Goal: Communication & Community: Answer question/provide support

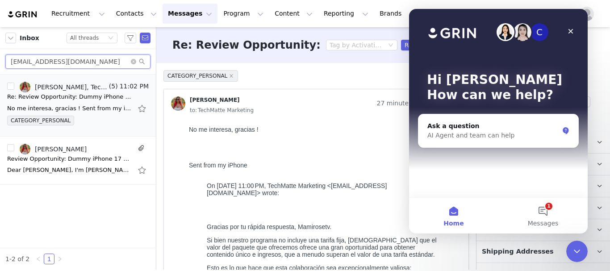
click at [105, 61] on input "[EMAIL_ADDRESS][DOMAIN_NAME]" at bounding box center [77, 62] width 145 height 14
click at [89, 60] on input "[EMAIL_ADDRESS][DOMAIN_NAME]" at bounding box center [77, 62] width 145 height 14
click at [570, 34] on icon "Close" at bounding box center [570, 31] width 7 height 7
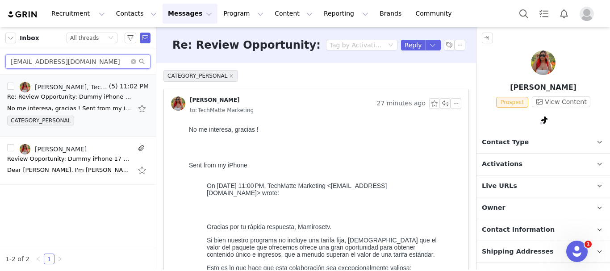
drag, startPoint x: 89, startPoint y: 60, endPoint x: 16, endPoint y: 63, distance: 73.3
click at [10, 64] on input "[EMAIL_ADDRESS][DOMAIN_NAME]" at bounding box center [77, 62] width 145 height 14
paste input "isabelleantonia18"
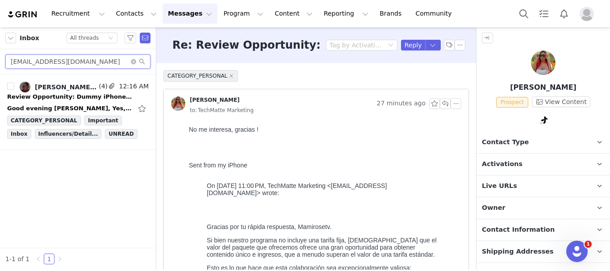
type input "[EMAIL_ADDRESS][DOMAIN_NAME]"
drag, startPoint x: 34, startPoint y: 112, endPoint x: 44, endPoint y: 105, distance: 11.9
click at [44, 105] on div "Good evening [PERSON_NAME], Yes, I accept. One question, which platform will th…" at bounding box center [69, 108] width 125 height 9
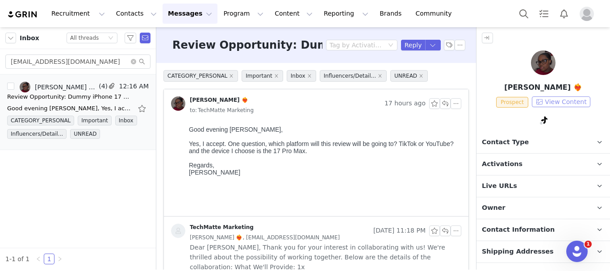
click at [570, 100] on button "View Content" at bounding box center [561, 102] width 59 height 11
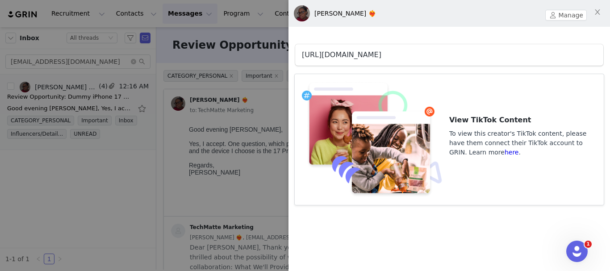
click at [362, 56] on link "[URL][DOMAIN_NAME]" at bounding box center [342, 54] width 80 height 8
drag, startPoint x: 171, startPoint y: 187, endPoint x: 267, endPoint y: 167, distance: 98.2
click at [171, 187] on div at bounding box center [305, 135] width 610 height 271
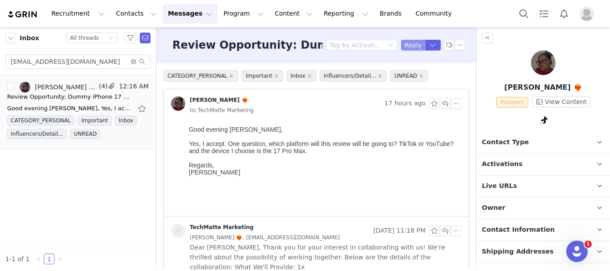
click at [411, 45] on button "Reply" at bounding box center [413, 45] width 25 height 11
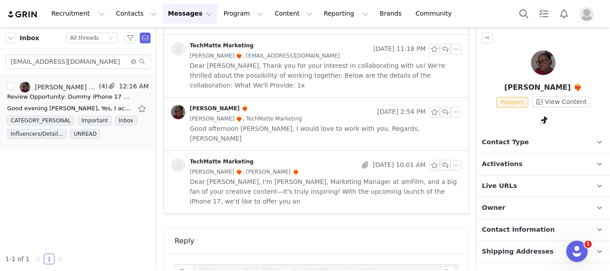
scroll to position [271, 0]
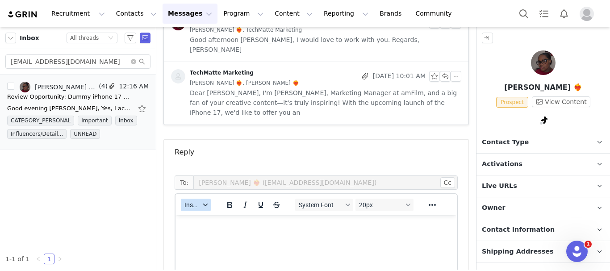
click at [193, 202] on span "Insert" at bounding box center [193, 205] width 16 height 7
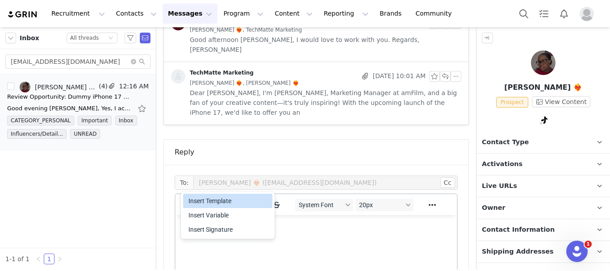
click at [215, 203] on div "Insert Template" at bounding box center [229, 201] width 80 height 11
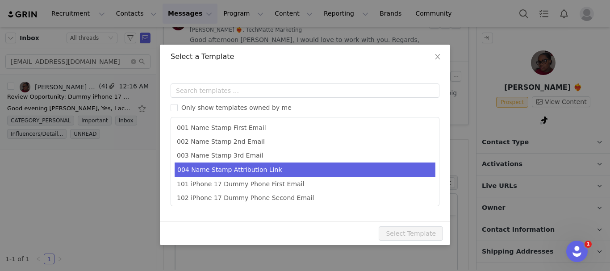
scroll to position [44, 0]
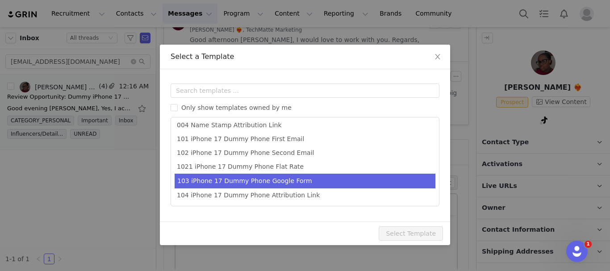
click at [285, 185] on li "103 iPhone 17 Dummy Phone Google Form" at bounding box center [305, 181] width 261 height 15
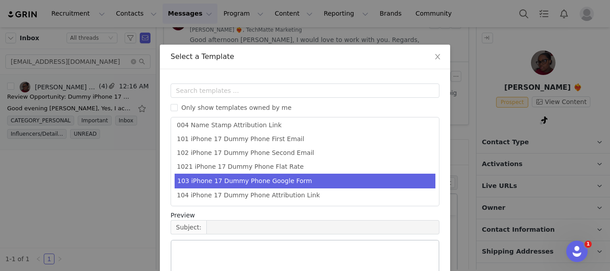
type input "Next Steps: Shipping Details for Your amFilm Collaboration"
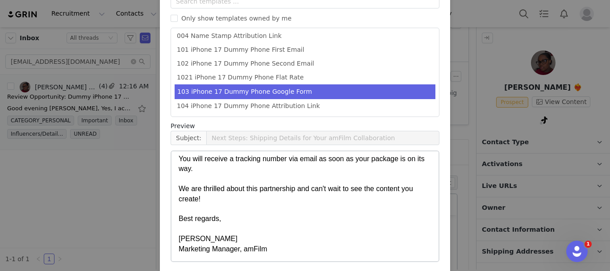
scroll to position [126, 0]
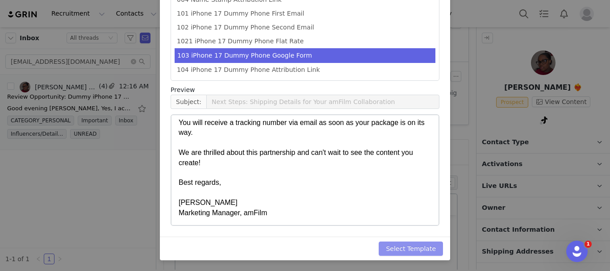
click at [402, 244] on button "Select Template" at bounding box center [411, 249] width 64 height 14
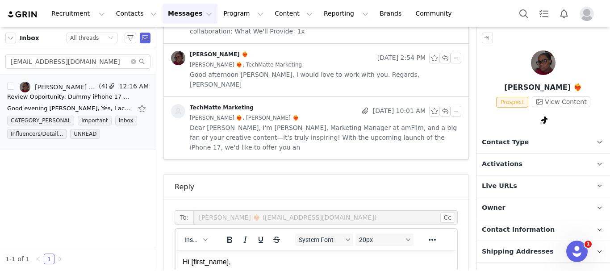
scroll to position [271, 0]
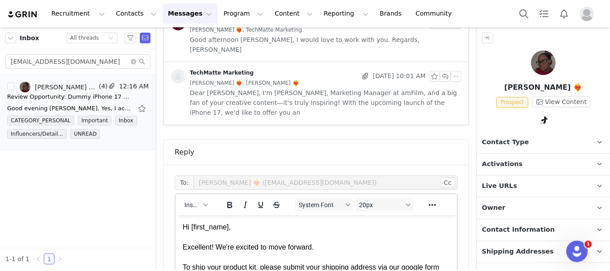
drag, startPoint x: 219, startPoint y: 256, endPoint x: 254, endPoint y: 260, distance: 34.5
click at [219, 252] on div "Excellent! We're excited to move forward." at bounding box center [316, 248] width 267 height 10
click at [405, 262] on div "Rich Text Area. Press ALT-0 for help." at bounding box center [316, 257] width 267 height 10
click at [350, 252] on div "Excellent! We're excited to move forward." at bounding box center [316, 248] width 267 height 10
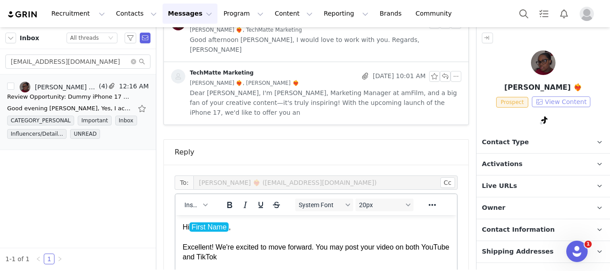
click at [571, 99] on button "View Content" at bounding box center [561, 102] width 59 height 11
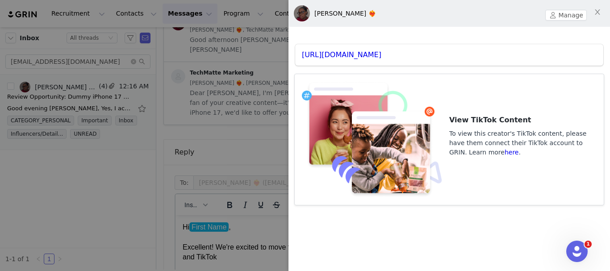
click at [266, 125] on div at bounding box center [305, 135] width 610 height 271
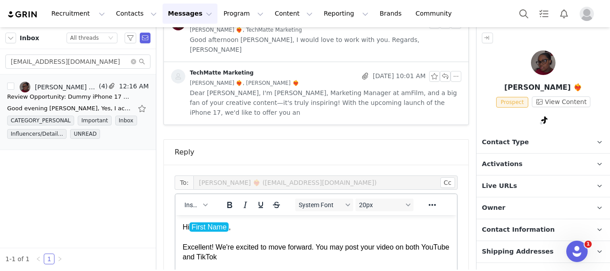
click at [344, 263] on div "Excellent! We're excited to move forward. You may post your video on both YouTu…" at bounding box center [316, 253] width 267 height 20
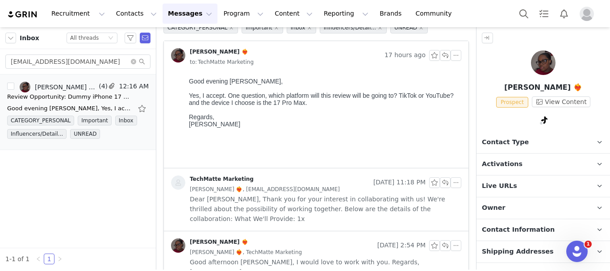
scroll to position [47, 0]
click at [322, 188] on div "[PERSON_NAME] ❤️‍🔥, [EMAIL_ADDRESS][DOMAIN_NAME]" at bounding box center [326, 190] width 272 height 10
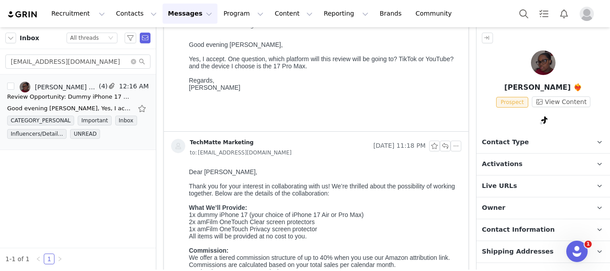
scroll to position [137, 0]
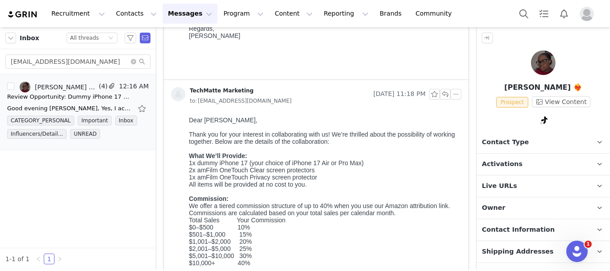
click at [220, 202] on strong "Commission:" at bounding box center [209, 198] width 40 height 7
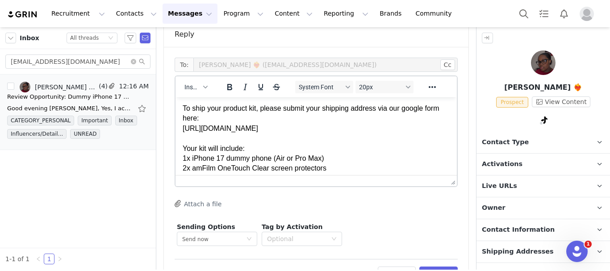
scroll to position [762, 0]
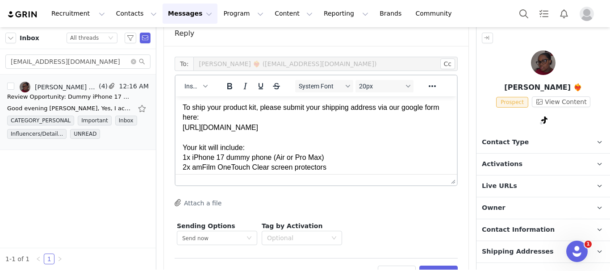
click at [300, 103] on div "Excellent! We're excited to move forward. You may post your video on both YouTu…" at bounding box center [316, 88] width 267 height 30
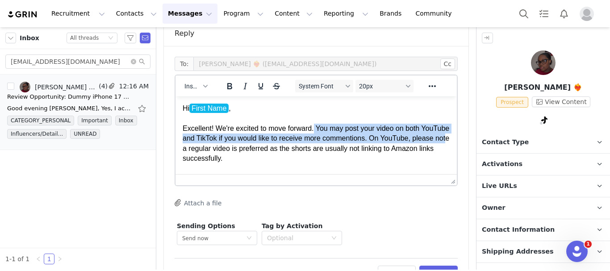
scroll to position [45, 0]
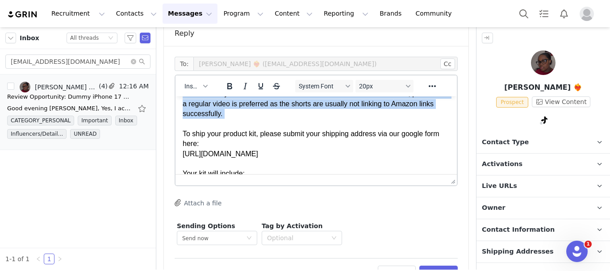
drag, startPoint x: 348, startPoint y: 139, endPoint x: 353, endPoint y: 154, distance: 16.4
click at [353, 129] on div "Excellent! We're excited to move forward. You may post your video on both YouTu…" at bounding box center [316, 104] width 267 height 50
copy div "You may post your video on both YouTube and TikTok if you would like to receive…"
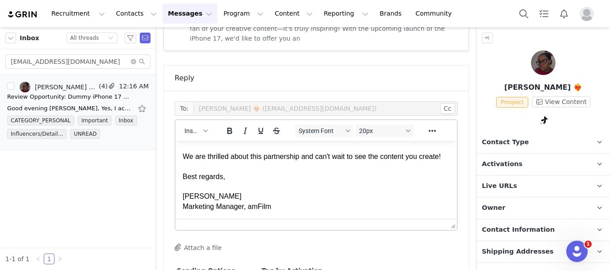
scroll to position [188, 0]
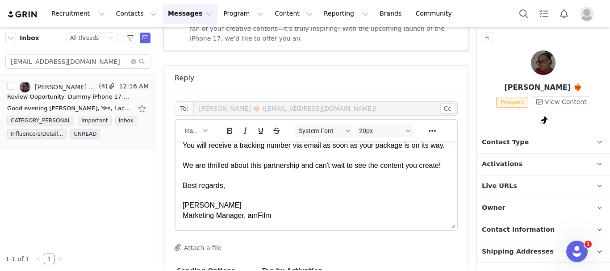
click at [366, 110] on div "1x iPhone 17 dummy phone (Air or Pro Max)" at bounding box center [316, 106] width 267 height 10
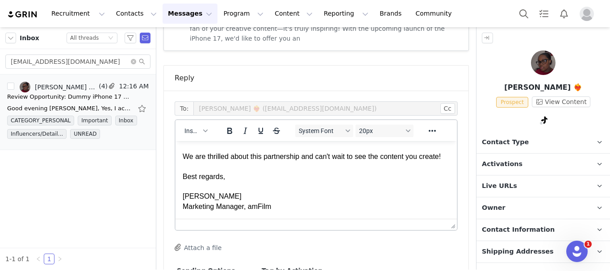
scroll to position [771, 0]
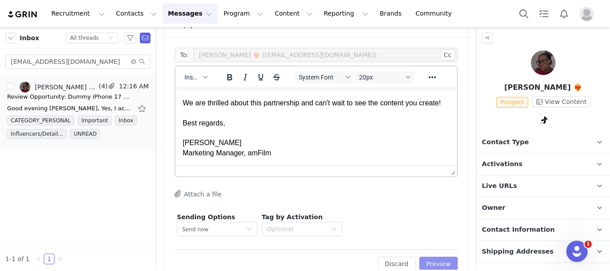
click at [420, 257] on button "Preview" at bounding box center [439, 264] width 39 height 14
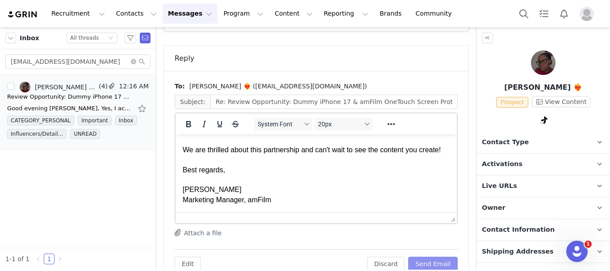
scroll to position [353, 0]
click at [420, 257] on button "Send Email" at bounding box center [433, 264] width 50 height 14
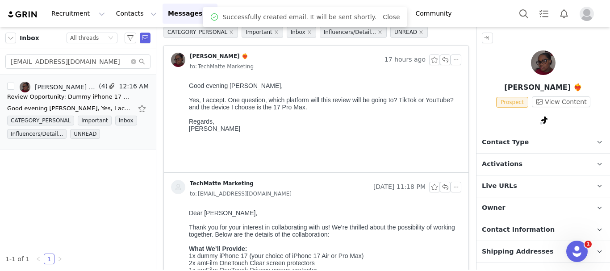
scroll to position [0, 0]
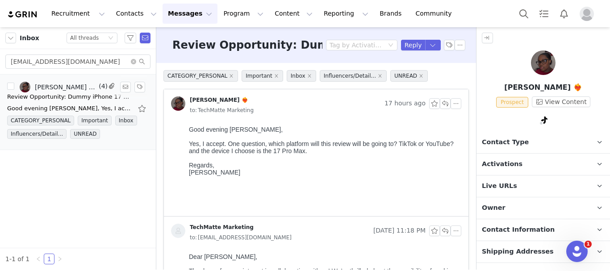
click at [76, 104] on div "Good evening [PERSON_NAME], Yes, I accept. One question, which platform will th…" at bounding box center [69, 108] width 125 height 9
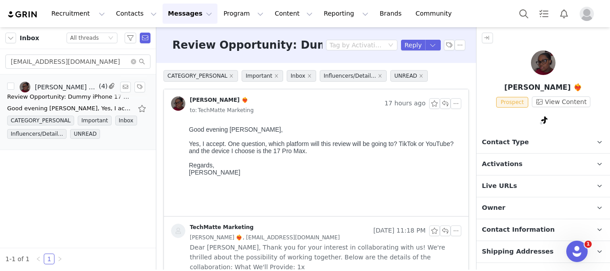
click at [76, 104] on div "Good evening [PERSON_NAME], Yes, I accept. One question, which platform will th…" at bounding box center [69, 108] width 125 height 9
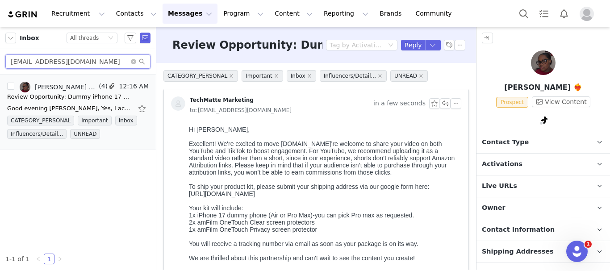
drag, startPoint x: 106, startPoint y: 63, endPoint x: 0, endPoint y: 60, distance: 106.4
click at [0, 60] on div "[EMAIL_ADDRESS][DOMAIN_NAME]" at bounding box center [78, 61] width 156 height 25
paste input "asksolution4"
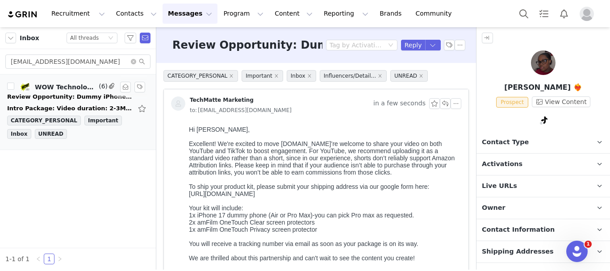
click at [71, 93] on div "Review Opportunity: Dummy iPhone 17 & amFilm OneTouch Screen Protectors" at bounding box center [69, 96] width 125 height 9
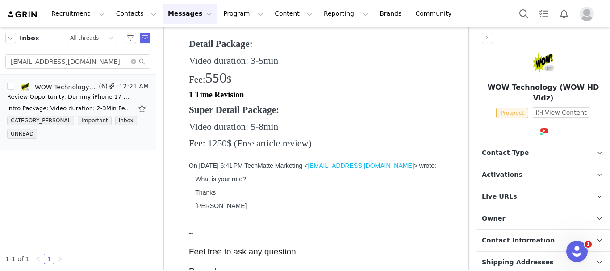
scroll to position [231, 0]
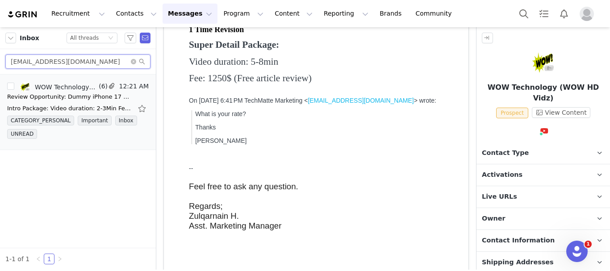
drag, startPoint x: 100, startPoint y: 61, endPoint x: 0, endPoint y: 62, distance: 100.1
click at [0, 62] on div "[EMAIL_ADDRESS][DOMAIN_NAME]" at bounding box center [78, 61] width 156 height 25
paste input "perezincbusiness"
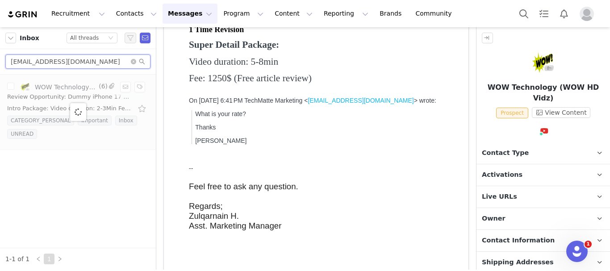
type input "[EMAIL_ADDRESS][DOMAIN_NAME]"
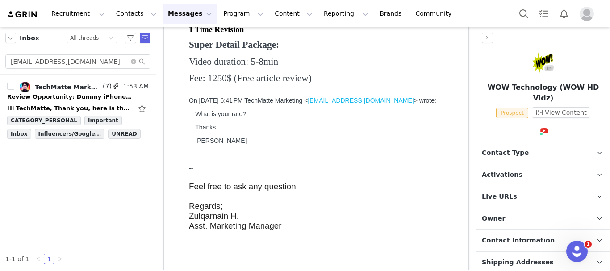
click at [76, 114] on div "Hi TechMatte, Thank you, here is the shipping information: Name: [PERSON_NAME] …" at bounding box center [78, 108] width 142 height 14
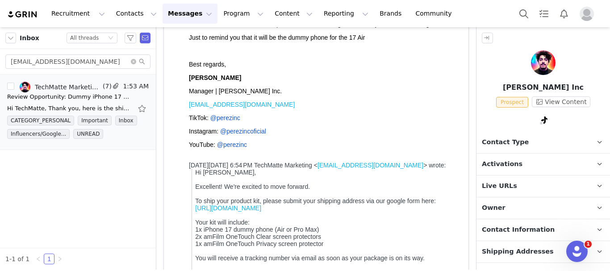
scroll to position [223, 0]
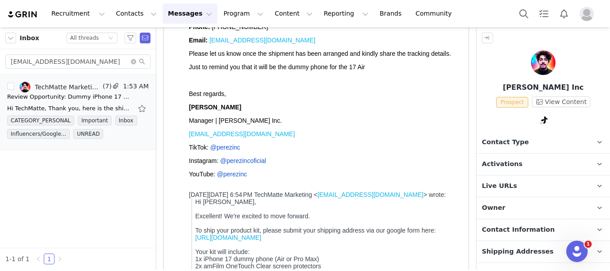
click at [459, 142] on div at bounding box center [316, 250] width 305 height 703
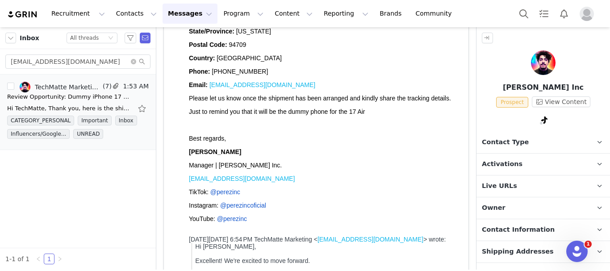
scroll to position [0, 0]
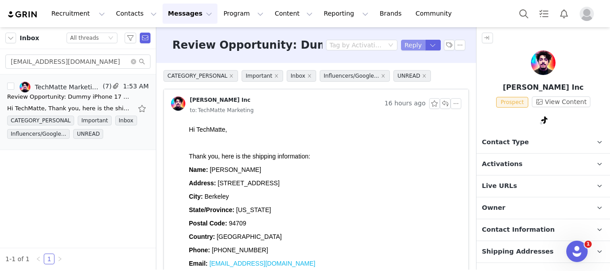
click at [411, 42] on button "Reply" at bounding box center [413, 45] width 25 height 11
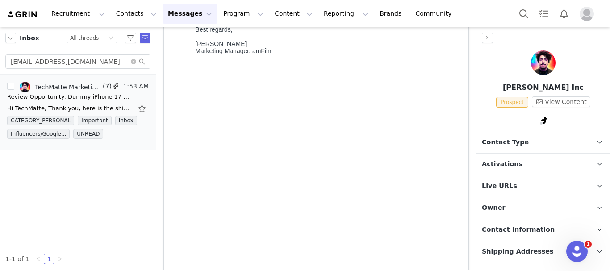
scroll to position [485, 0]
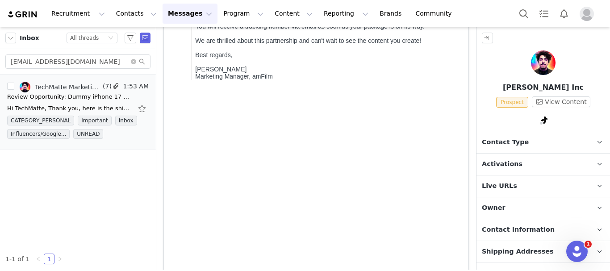
drag, startPoint x: 401, startPoint y: 142, endPoint x: 195, endPoint y: 131, distance: 205.8
click at [195, 80] on blockquote "Hi [PERSON_NAME], Excellent! We're excited to move forward. To ship your produc…" at bounding box center [325, 8] width 266 height 143
copy link "[URL][DOMAIN_NAME]"
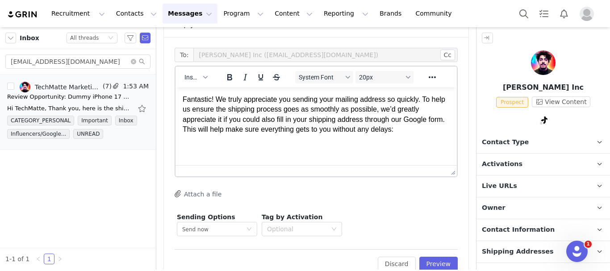
scroll to position [40, 0]
click at [207, 148] on p "Fantastic! We truly appreciate you sending your mailing address so quickly. To …" at bounding box center [316, 125] width 267 height 60
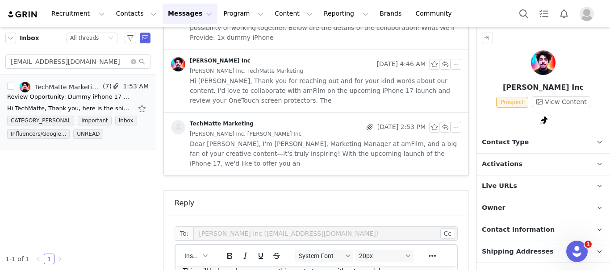
scroll to position [894, 0]
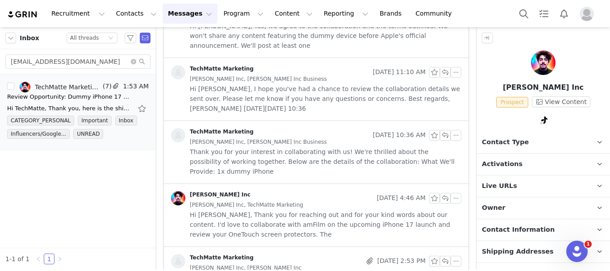
click at [336, 87] on span "Hi [PERSON_NAME], I hope you've had a chance to review the collaboration detail…" at bounding box center [326, 98] width 272 height 29
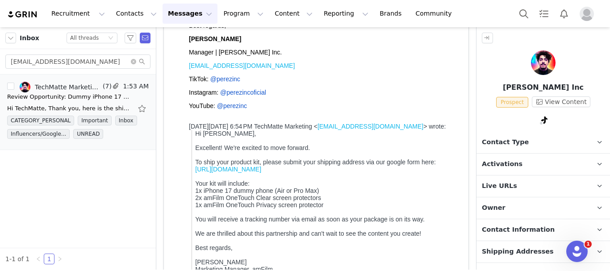
scroll to position [268, 0]
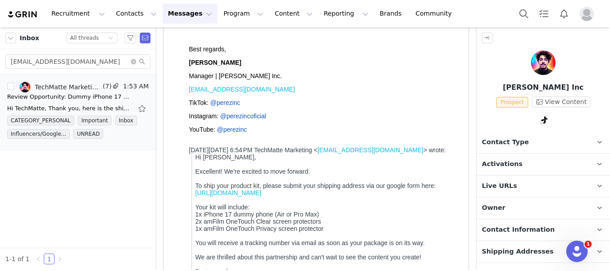
click at [204, 66] on b "[PERSON_NAME]" at bounding box center [215, 62] width 52 height 7
copy b "[PERSON_NAME]"
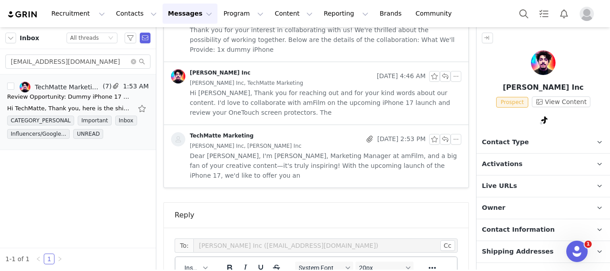
scroll to position [2514, 0]
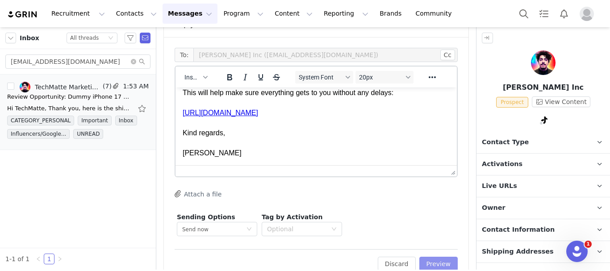
click at [427, 257] on button "Preview" at bounding box center [439, 264] width 39 height 14
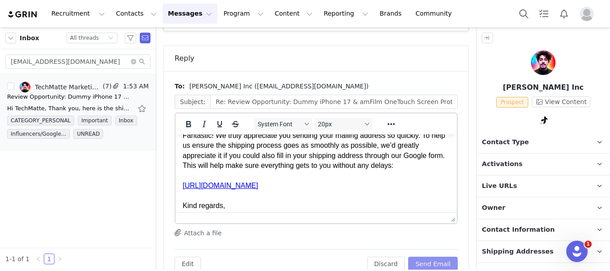
scroll to position [0, 0]
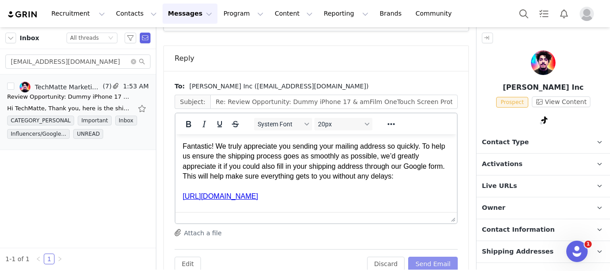
click at [416, 257] on button "Send Email" at bounding box center [433, 264] width 50 height 14
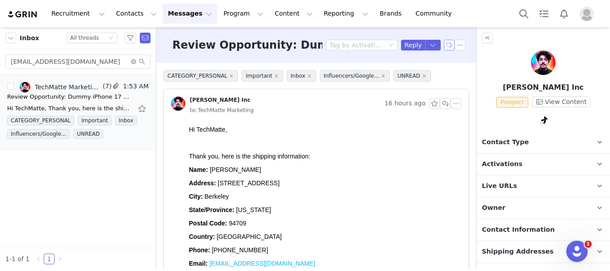
click at [444, 44] on button "button" at bounding box center [449, 45] width 11 height 11
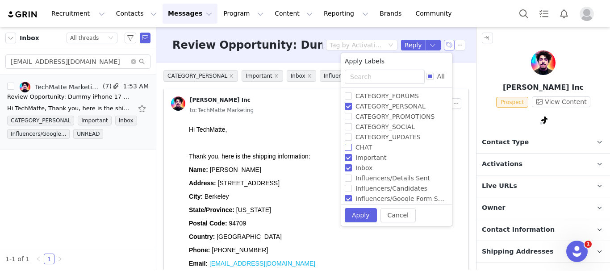
scroll to position [55, 0]
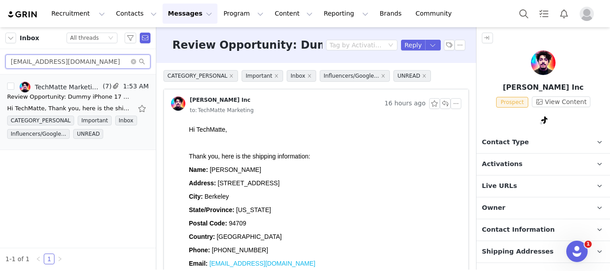
drag, startPoint x: 91, startPoint y: 63, endPoint x: 0, endPoint y: 60, distance: 91.2
click at [0, 60] on div "[EMAIL_ADDRESS][DOMAIN_NAME]" at bounding box center [78, 61] width 156 height 25
paste input "sigmatechh."
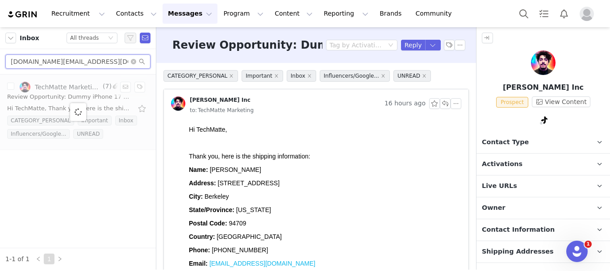
type input "[DOMAIN_NAME][EMAIL_ADDRESS][DOMAIN_NAME]"
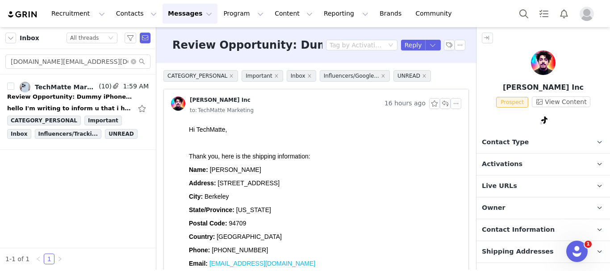
click at [38, 109] on div "hello I'm writing to inform u that i have received the product and will be maki…" at bounding box center [69, 108] width 125 height 9
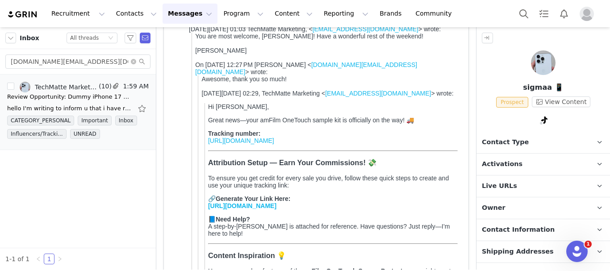
scroll to position [0, 0]
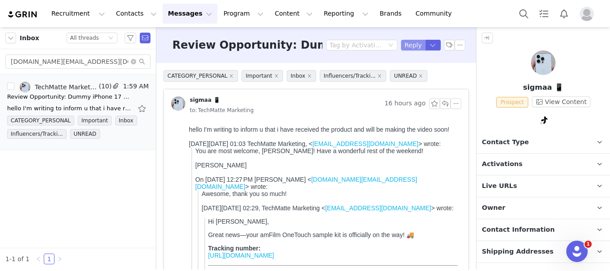
click at [409, 46] on button "Reply" at bounding box center [413, 45] width 25 height 11
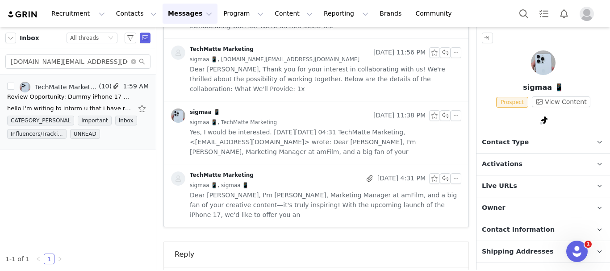
scroll to position [1088, 0]
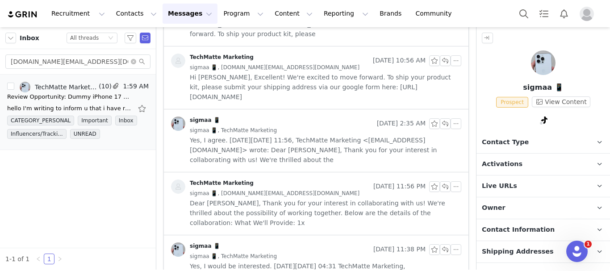
click at [359, 117] on div "sigmaa 📱 [DATE] 2:35 AM" at bounding box center [316, 124] width 290 height 14
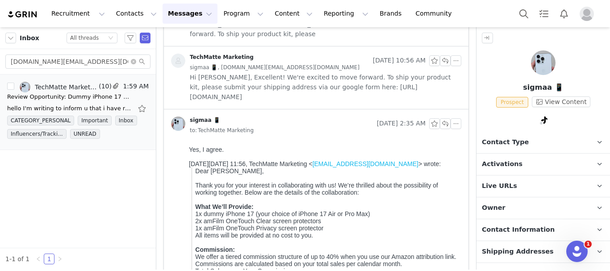
scroll to position [0, 0]
click at [357, 83] on span "Hi [PERSON_NAME], Excellent! We're excited to move forward. To ship your produc…" at bounding box center [326, 86] width 272 height 29
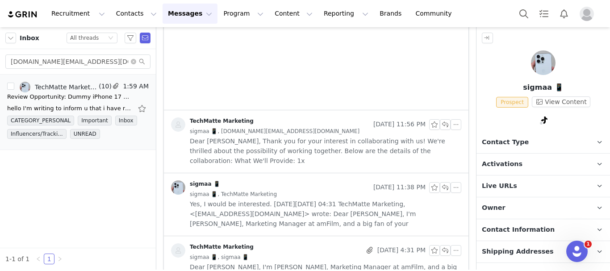
scroll to position [1982, 0]
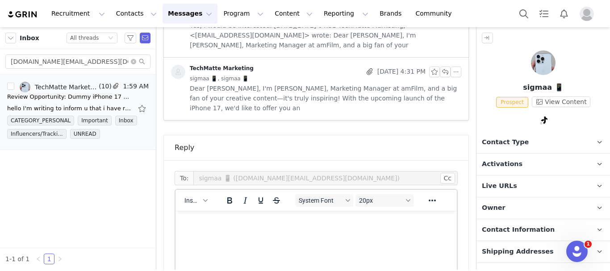
click at [262, 222] on p "Rich Text Area. Press ALT-0 for help." at bounding box center [316, 223] width 267 height 10
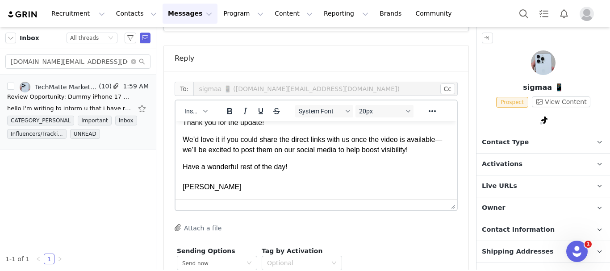
scroll to position [2115, 0]
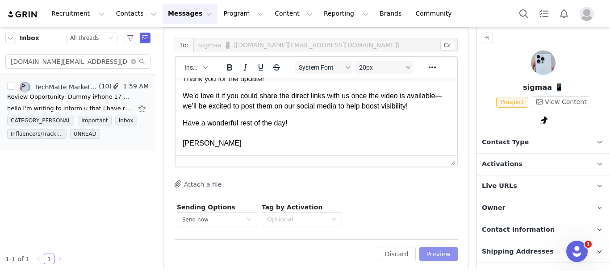
click at [438, 247] on button "Preview" at bounding box center [439, 254] width 39 height 14
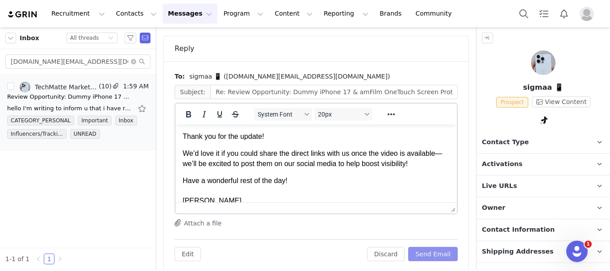
scroll to position [0, 0]
click at [435, 247] on button "Send Email" at bounding box center [433, 254] width 50 height 14
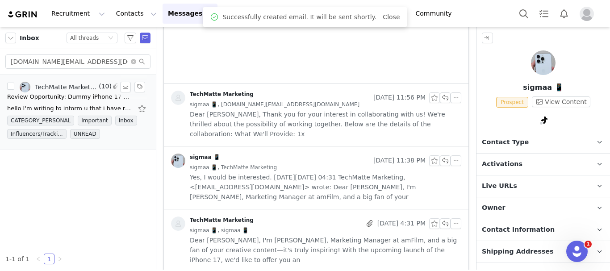
click at [105, 98] on div "Review Opportunity: Dummy iPhone 17 & amFilm OneTouch Screen Protectors" at bounding box center [69, 96] width 125 height 9
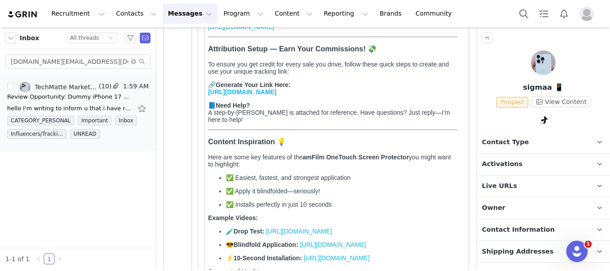
scroll to position [0, 0]
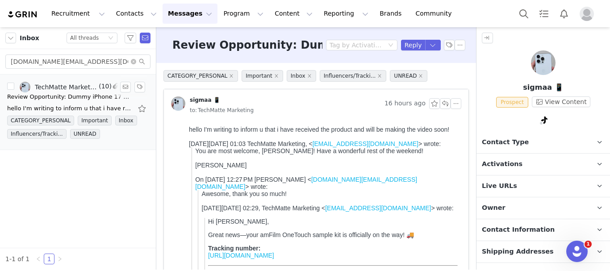
click at [80, 95] on div "Review Opportunity: Dummy iPhone 17 & amFilm OneTouch Screen Protectors" at bounding box center [69, 96] width 125 height 9
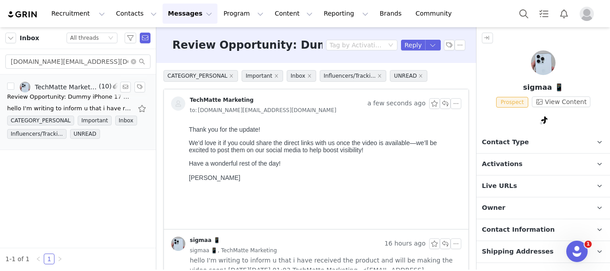
click at [80, 95] on div "Review Opportunity: Dummy iPhone 17 & amFilm OneTouch Screen Protectors" at bounding box center [69, 96] width 125 height 9
click at [78, 61] on input "[DOMAIN_NAME][EMAIL_ADDRESS][DOMAIN_NAME]" at bounding box center [77, 62] width 145 height 14
paste input "[DOMAIN_NAME]"
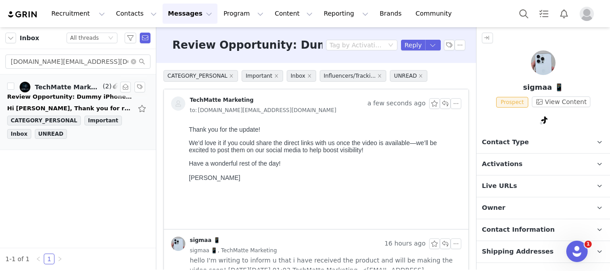
click at [105, 109] on div "Hi [PERSON_NAME], Thank you for reaching out and for the kind words about my co…" at bounding box center [69, 108] width 125 height 9
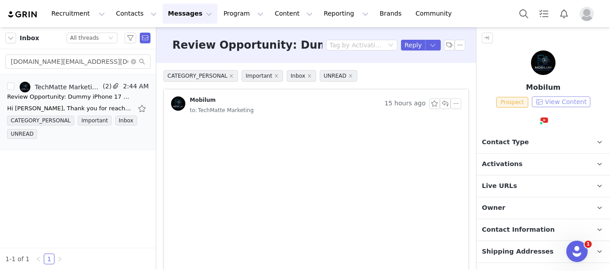
click at [559, 100] on button "View Content" at bounding box center [561, 102] width 59 height 11
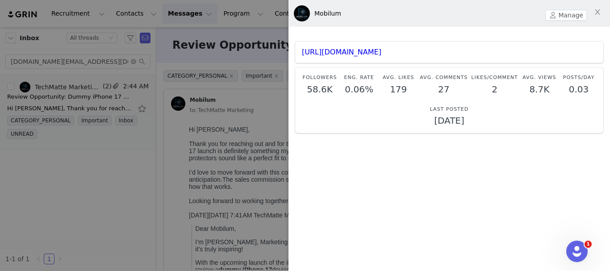
scroll to position [3, 0]
click at [382, 53] on link "[URL][DOMAIN_NAME]" at bounding box center [342, 51] width 80 height 8
click at [113, 179] on div at bounding box center [305, 135] width 610 height 271
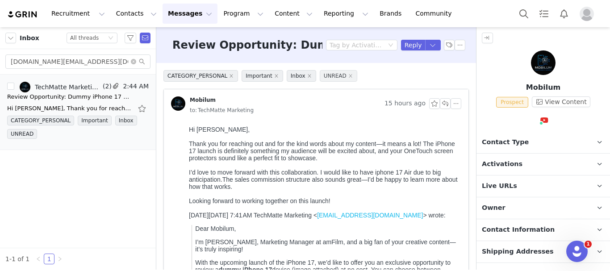
click at [346, 76] on span "UNREAD" at bounding box center [339, 76] width 38 height 12
click at [349, 76] on icon "icon: close" at bounding box center [351, 76] width 4 height 4
click at [307, 74] on icon "icon: close" at bounding box center [309, 76] width 4 height 4
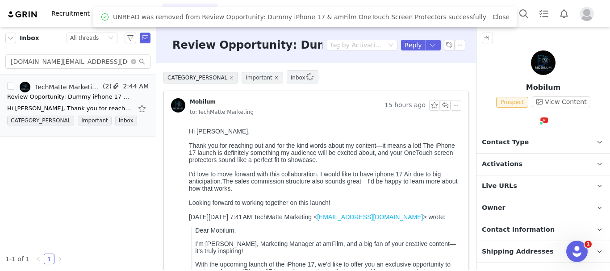
click at [268, 79] on span "Important" at bounding box center [263, 78] width 42 height 12
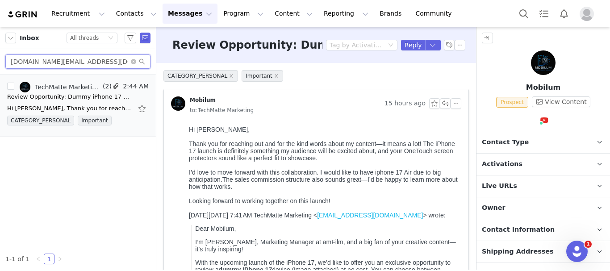
drag, startPoint x: 92, startPoint y: 66, endPoint x: 0, endPoint y: 64, distance: 92.5
click at [0, 64] on div "[DOMAIN_NAME][EMAIL_ADDRESS][DOMAIN_NAME]" at bounding box center [78, 61] width 156 height 25
paste input "xclusivewarzone"
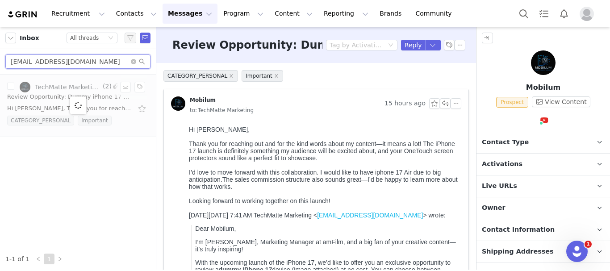
type input "[EMAIL_ADDRESS][DOMAIN_NAME]"
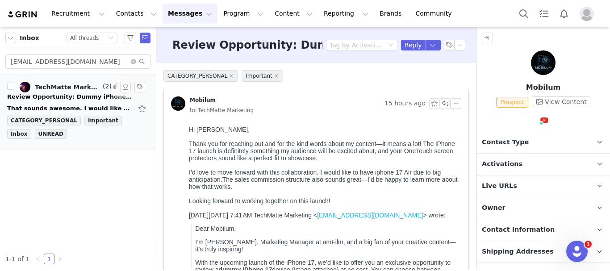
click at [54, 105] on div "That sounds awesome. I would like to review it. How can we get started? [DATE][…" at bounding box center [69, 108] width 125 height 9
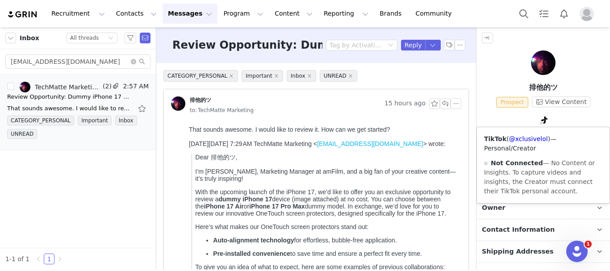
scroll to position [0, 0]
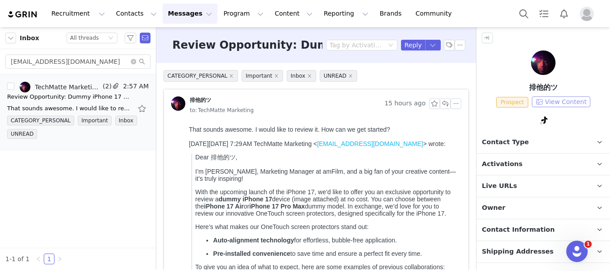
click at [565, 102] on button "View Content" at bounding box center [561, 102] width 59 height 11
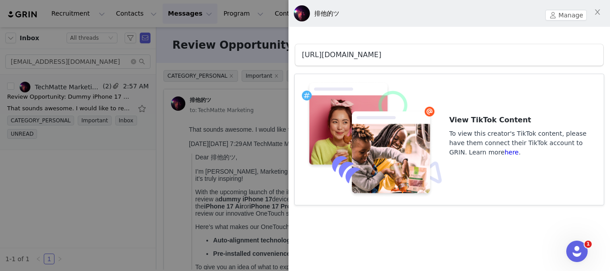
click at [382, 58] on link "[URL][DOMAIN_NAME]" at bounding box center [342, 54] width 80 height 8
click at [158, 169] on div at bounding box center [305, 135] width 610 height 271
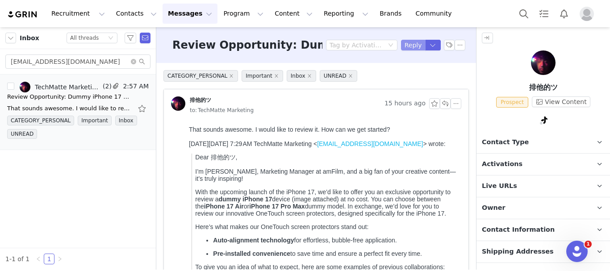
click at [411, 44] on button "Reply" at bounding box center [413, 45] width 25 height 11
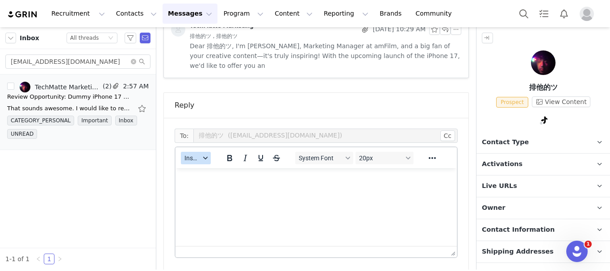
click at [198, 155] on span "Insert" at bounding box center [193, 158] width 16 height 7
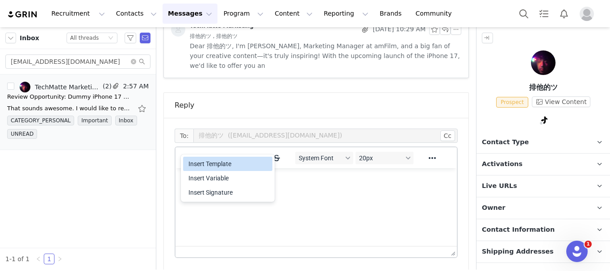
click at [209, 163] on div "Insert Template" at bounding box center [229, 164] width 80 height 11
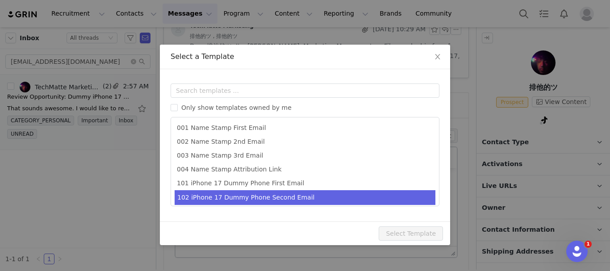
click at [271, 197] on li "102 iPhone 17 Dummy Phone Second Email" at bounding box center [305, 197] width 261 height 15
type input "Collaboration Details: Dummy iPhone 17 & amFilm OneTouch Screen Protectors"
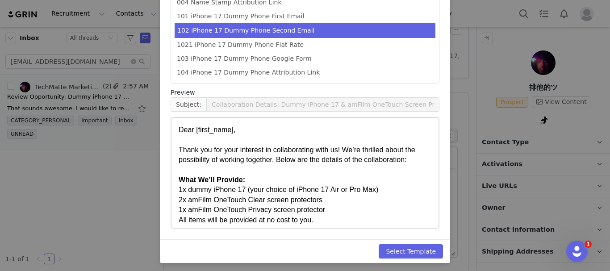
scroll to position [126, 0]
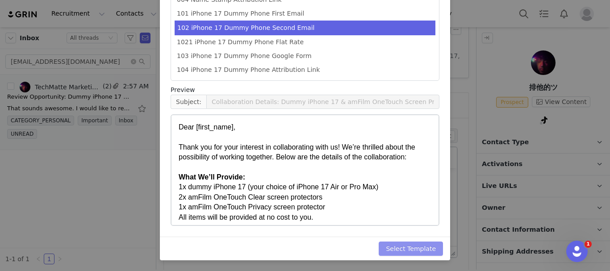
click at [396, 248] on button "Select Template" at bounding box center [411, 249] width 64 height 14
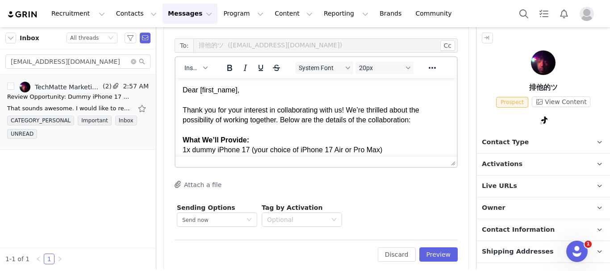
scroll to position [663, 0]
click at [428, 247] on button "Preview" at bounding box center [439, 254] width 39 height 14
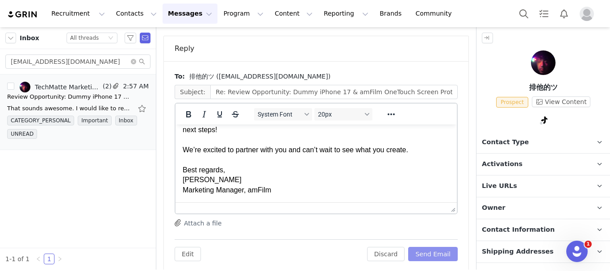
scroll to position [428, 0]
click at [427, 247] on button "Send Email" at bounding box center [433, 254] width 50 height 14
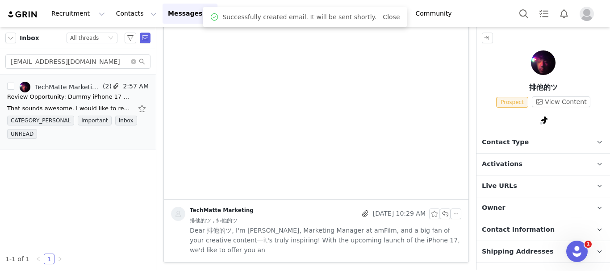
scroll to position [378, 0]
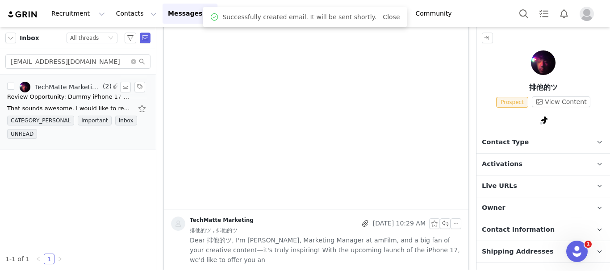
click at [94, 91] on link "TechMatte Marketing, 排他的ツ" at bounding box center [60, 87] width 81 height 11
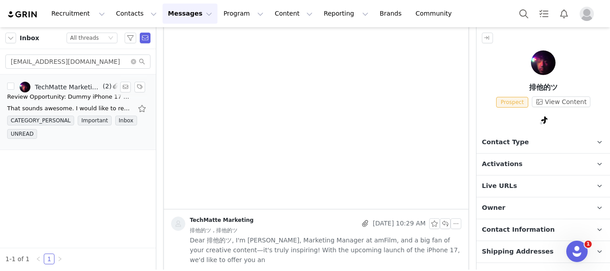
click at [94, 91] on link "TechMatte Marketing, 排他的ツ" at bounding box center [60, 87] width 81 height 11
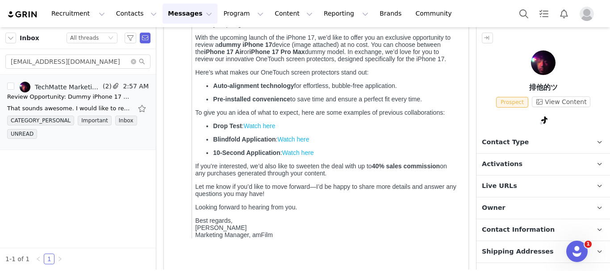
scroll to position [0, 0]
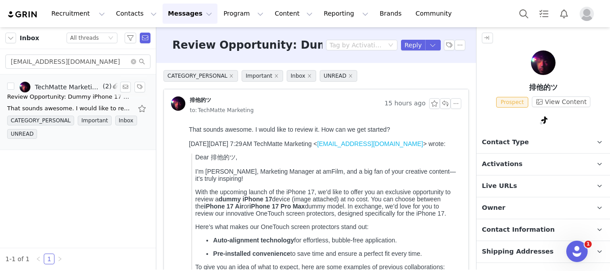
click at [47, 96] on div "Review Opportunity: Dummy iPhone 17 & amFilm OneTouch Screen Protectors" at bounding box center [69, 96] width 125 height 9
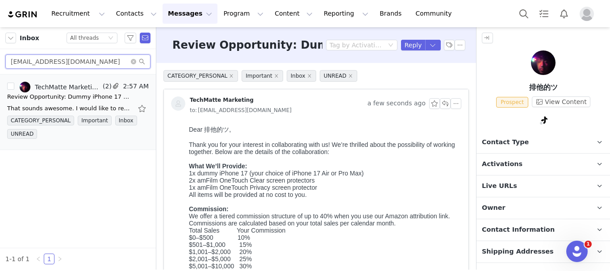
drag, startPoint x: 92, startPoint y: 66, endPoint x: 23, endPoint y: 60, distance: 69.9
click at [6, 65] on input "[EMAIL_ADDRESS][DOMAIN_NAME]" at bounding box center [77, 62] width 145 height 14
paste input "gainsbygains"
type input "[EMAIL_ADDRESS][DOMAIN_NAME]"
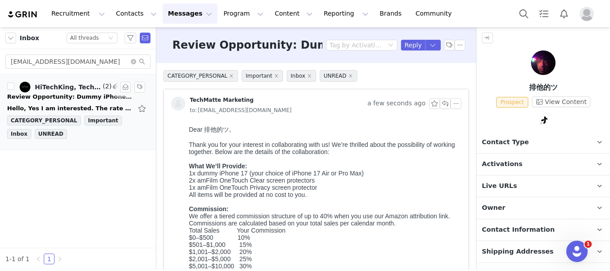
click at [48, 99] on div "Review Opportunity: Dummy iPhone 17 & amFilm OneTouch Screen Protectors" at bounding box center [69, 96] width 125 height 9
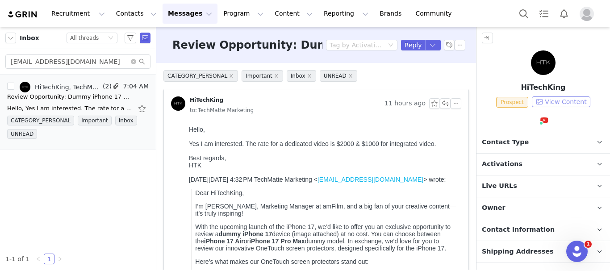
click at [551, 102] on button "View Content" at bounding box center [561, 102] width 59 height 11
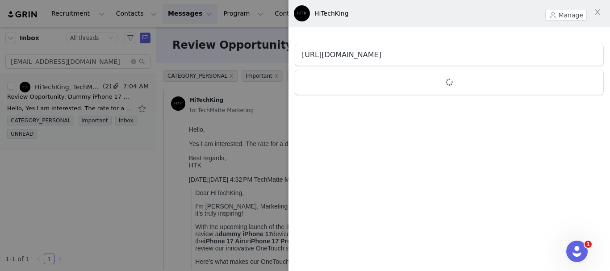
click at [382, 57] on link "[URL][DOMAIN_NAME]" at bounding box center [342, 54] width 80 height 8
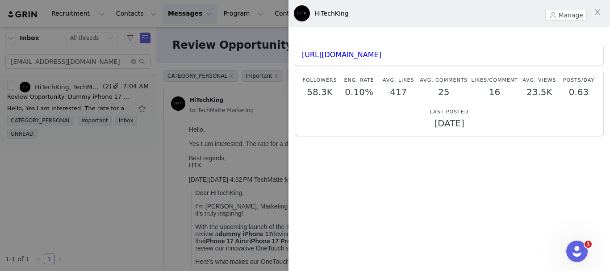
click at [109, 164] on div at bounding box center [305, 135] width 610 height 271
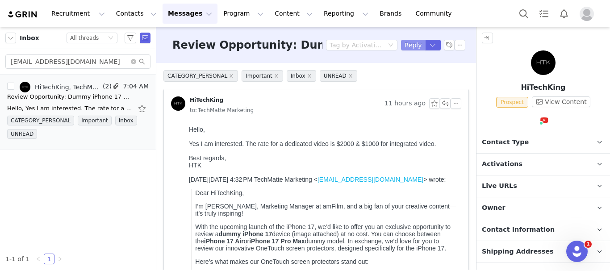
click at [412, 45] on button "Reply" at bounding box center [413, 45] width 25 height 11
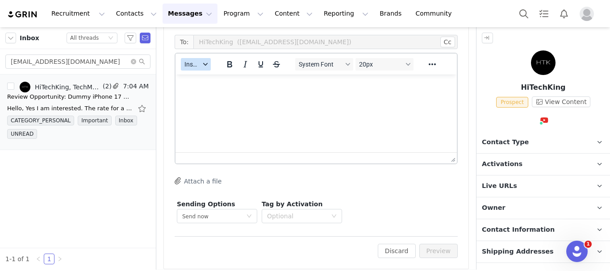
click at [186, 67] on span "Insert" at bounding box center [193, 64] width 16 height 7
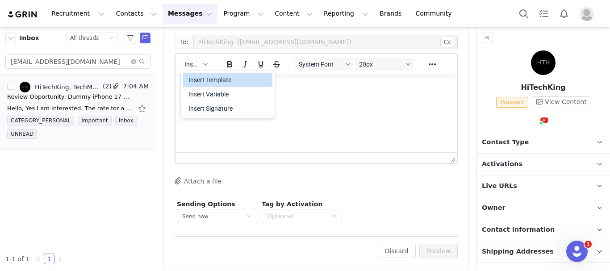
click at [217, 84] on div "Insert Template" at bounding box center [229, 80] width 80 height 11
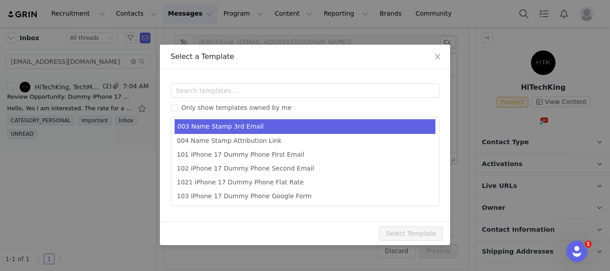
scroll to position [44, 0]
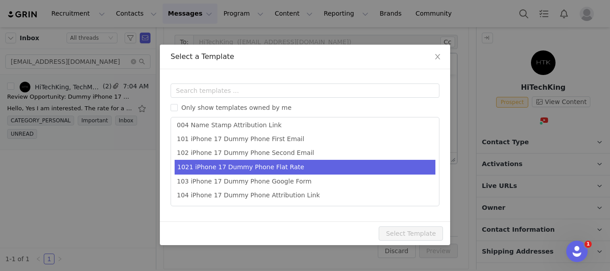
click at [287, 164] on li "1021 iPhone 17 Dummy Phone Flat Rate" at bounding box center [305, 167] width 261 height 15
type input "Thank you for your interest"
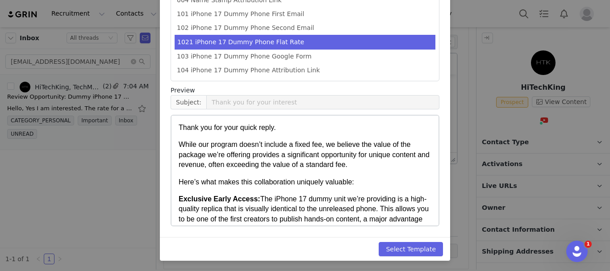
scroll to position [126, 0]
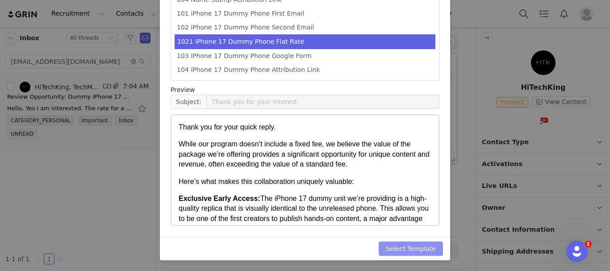
click at [404, 249] on button "Select Template" at bounding box center [411, 249] width 64 height 14
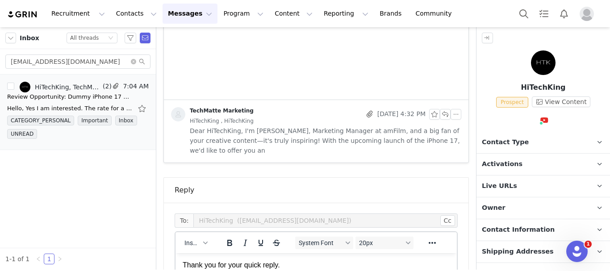
scroll to position [724, 0]
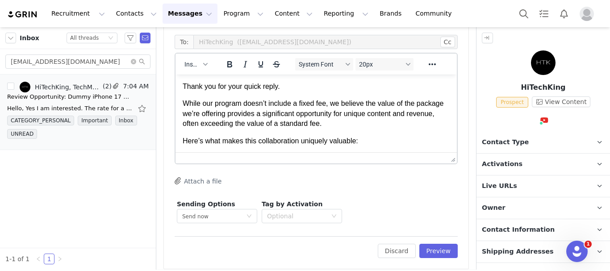
click at [305, 92] on p "Thank you for your quick reply." at bounding box center [316, 87] width 267 height 10
click at [424, 244] on div "Edit Discard Preview" at bounding box center [316, 247] width 283 height 22
click at [425, 254] on button "Preview" at bounding box center [439, 251] width 39 height 14
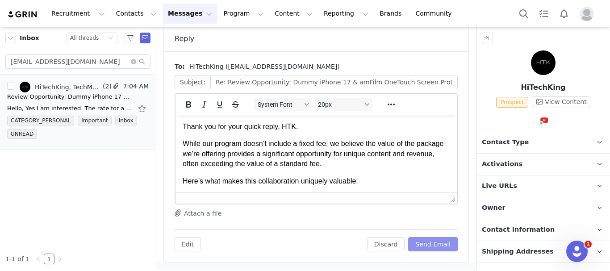
scroll to position [0, 0]
click at [421, 244] on button "Send Email" at bounding box center [433, 244] width 50 height 14
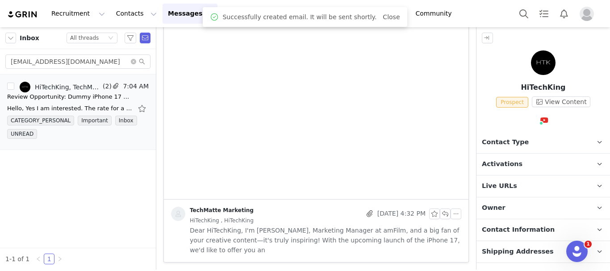
scroll to position [445, 0]
click at [106, 96] on div "Review Opportunity: Dummy iPhone 17 & amFilm OneTouch Screen Protectors" at bounding box center [69, 96] width 125 height 9
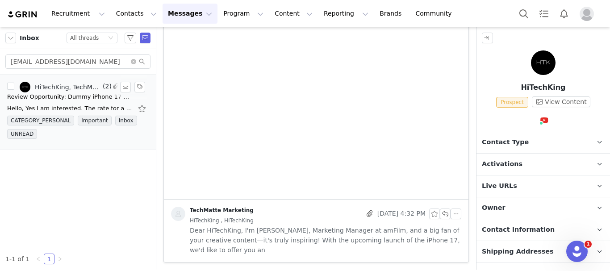
click at [77, 95] on div "Review Opportunity: Dummy iPhone 17 & amFilm OneTouch Screen Protectors" at bounding box center [69, 96] width 125 height 9
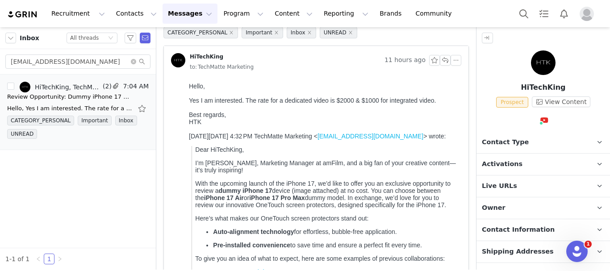
scroll to position [0, 0]
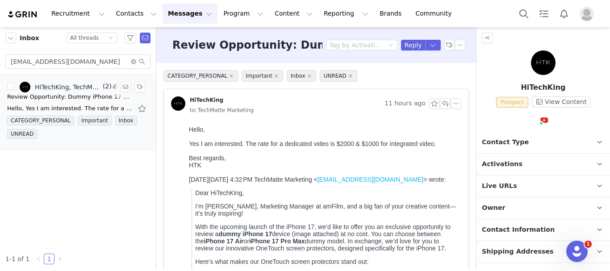
click at [82, 99] on div "Review Opportunity: Dummy iPhone 17 & amFilm OneTouch Screen Protectors" at bounding box center [69, 96] width 125 height 9
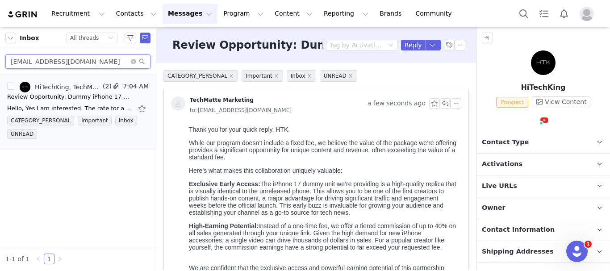
drag, startPoint x: 84, startPoint y: 61, endPoint x: 9, endPoint y: 62, distance: 75.5
click at [8, 62] on input "[EMAIL_ADDRESS][DOMAIN_NAME]" at bounding box center [77, 62] width 145 height 14
paste input "mkinquiriesonly"
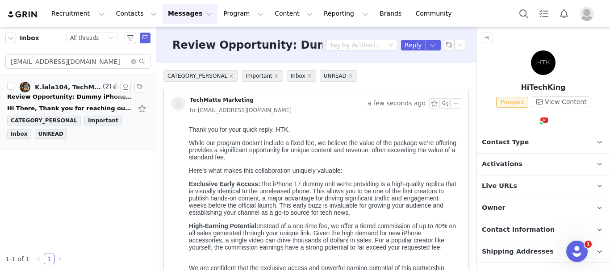
click at [43, 101] on div "Review Opportunity: Dummy iPhone 17 & amFilm OneTouch Screen Protectors" at bounding box center [69, 96] width 125 height 9
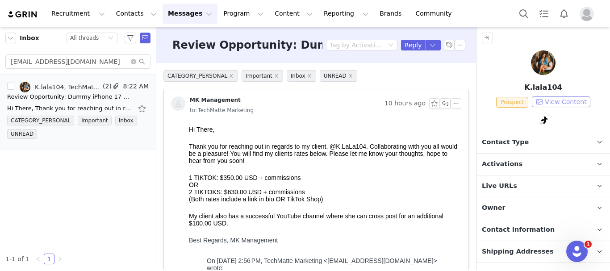
click at [560, 98] on button "View Content" at bounding box center [561, 102] width 59 height 11
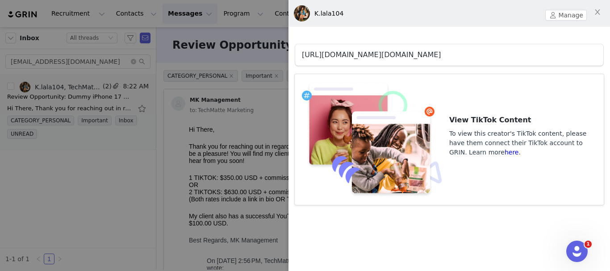
click at [324, 57] on link "[URL][DOMAIN_NAME][DOMAIN_NAME]" at bounding box center [371, 54] width 139 height 8
click at [181, 149] on div at bounding box center [305, 135] width 610 height 271
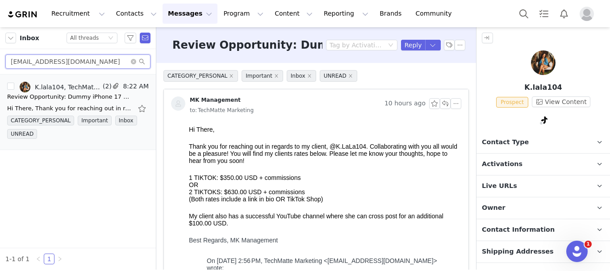
click at [69, 59] on input "[EMAIL_ADDRESS][DOMAIN_NAME]" at bounding box center [77, 62] width 145 height 14
paste input "cloutrussian"
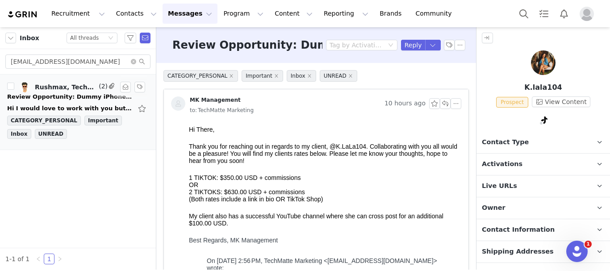
click at [88, 106] on div "Hi I would love to work with you but I only work on a flat rate fee. If that wo…" at bounding box center [69, 108] width 125 height 9
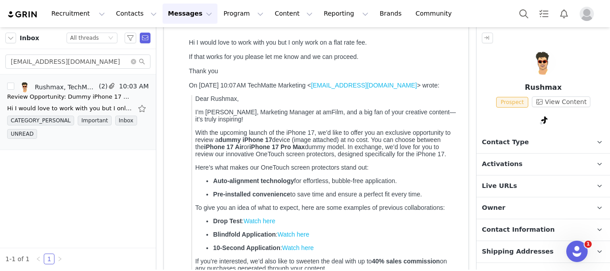
scroll to position [89, 0]
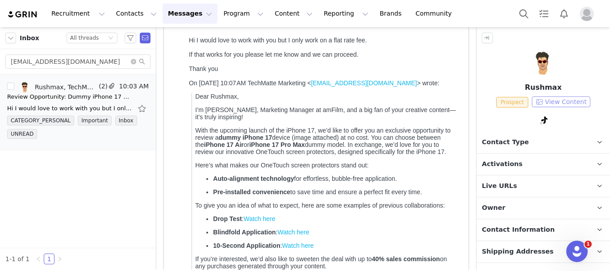
click at [559, 101] on button "View Content" at bounding box center [561, 102] width 59 height 11
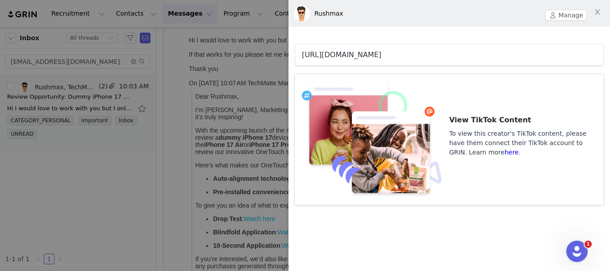
click at [336, 55] on link "[URL][DOMAIN_NAME]" at bounding box center [342, 54] width 80 height 8
click at [185, 126] on div at bounding box center [305, 135] width 610 height 271
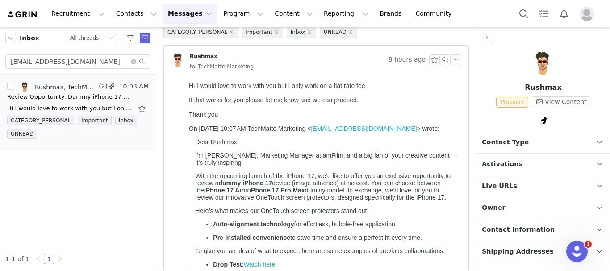
scroll to position [0, 0]
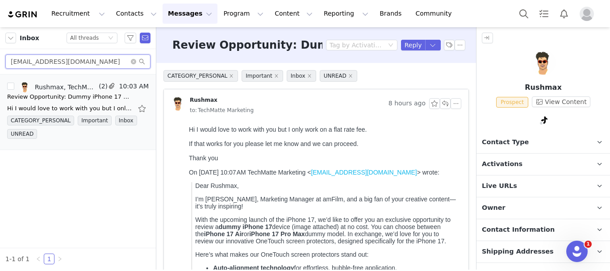
drag, startPoint x: 89, startPoint y: 64, endPoint x: 0, endPoint y: 66, distance: 89.4
click at [0, 66] on div "[EMAIL_ADDRESS][DOMAIN_NAME]" at bounding box center [78, 61] width 156 height 25
paste input "allfamilyent"
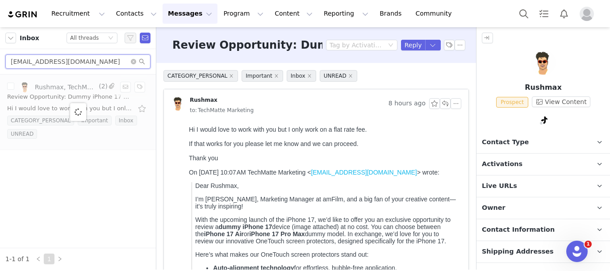
type input "[EMAIL_ADDRESS][DOMAIN_NAME]"
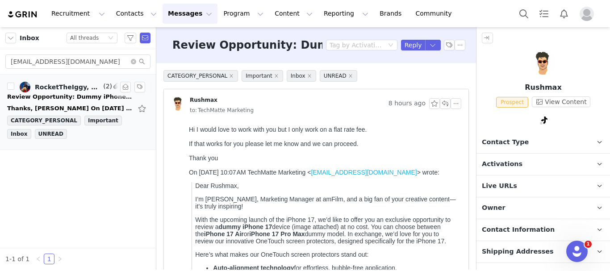
click at [91, 101] on div "Review Opportunity: Dummy iPhone 17 & amFilm OneTouch Screen Protectors" at bounding box center [69, 96] width 125 height 9
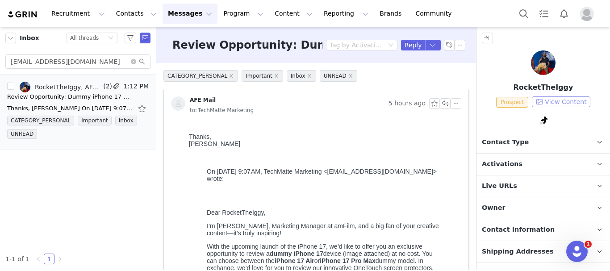
click at [545, 101] on button "View Content" at bounding box center [561, 102] width 59 height 11
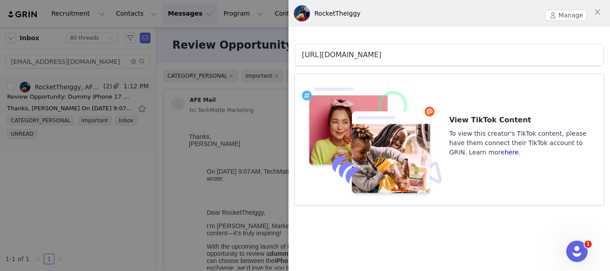
click at [382, 58] on link "[URL][DOMAIN_NAME]" at bounding box center [342, 54] width 80 height 8
click at [189, 231] on div at bounding box center [305, 135] width 610 height 271
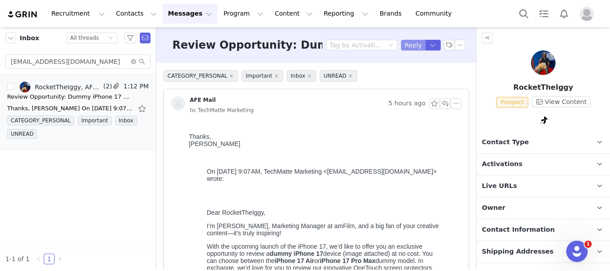
click at [414, 43] on button "Reply" at bounding box center [413, 45] width 25 height 11
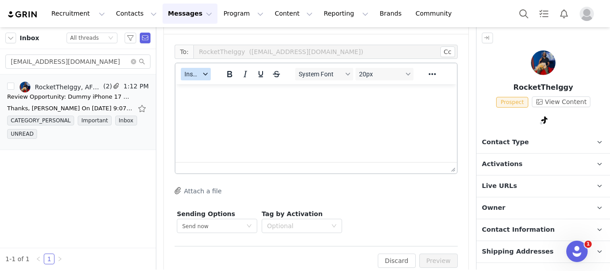
click at [200, 71] on span "Insert" at bounding box center [193, 74] width 16 height 7
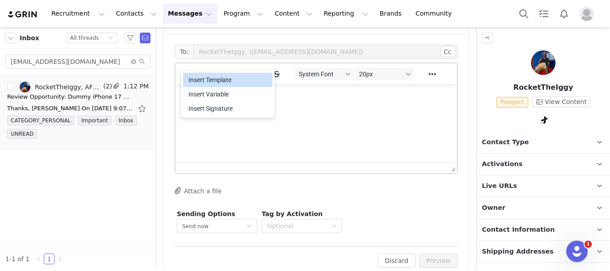
click at [201, 77] on div "Insert Template" at bounding box center [229, 80] width 80 height 11
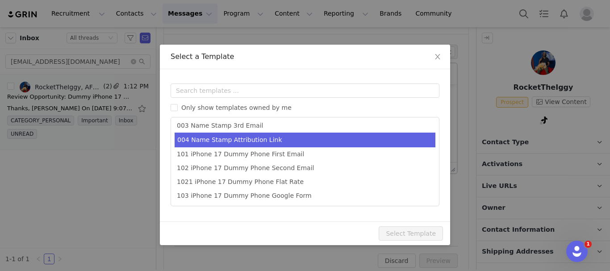
scroll to position [44, 0]
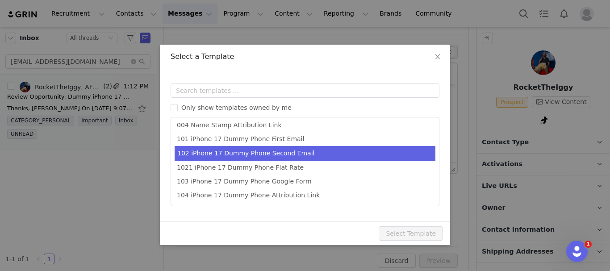
click at [270, 155] on li "102 iPhone 17 Dummy Phone Second Email" at bounding box center [305, 153] width 261 height 15
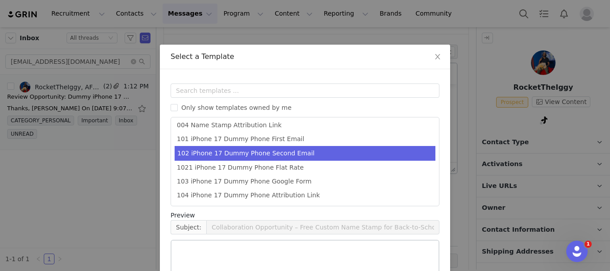
type input "Collaboration Details: Dummy iPhone 17 & amFilm OneTouch Screen Protectors"
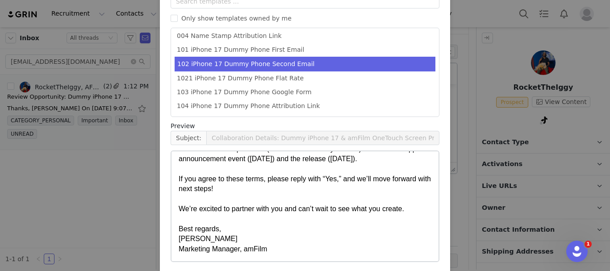
scroll to position [126, 0]
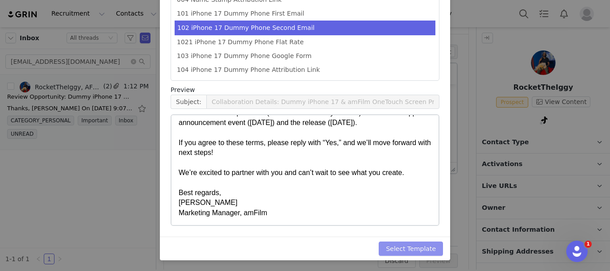
click at [425, 246] on button "Select Template" at bounding box center [411, 249] width 64 height 14
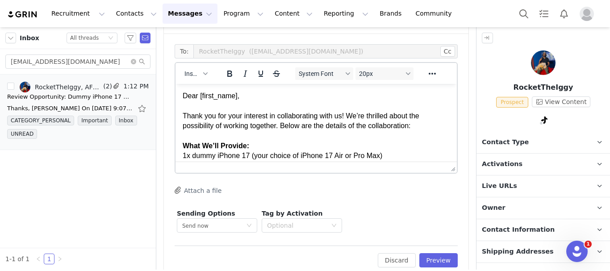
scroll to position [778, 0]
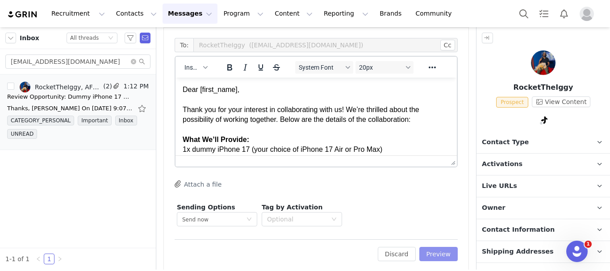
click at [432, 247] on button "Preview" at bounding box center [439, 254] width 39 height 14
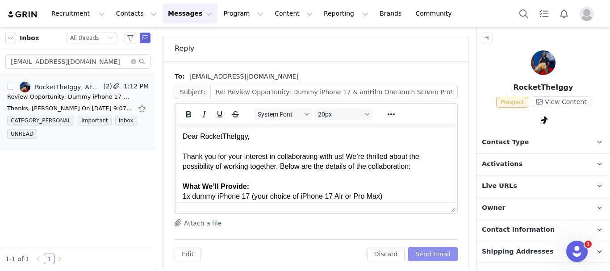
scroll to position [0, 0]
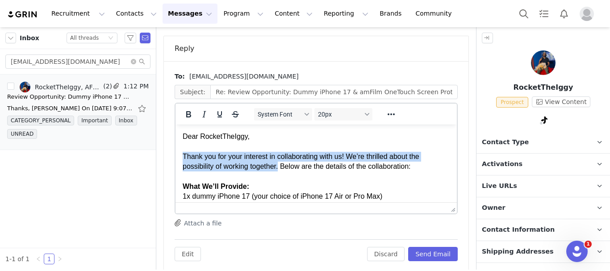
drag, startPoint x: 377, startPoint y: 178, endPoint x: 183, endPoint y: 169, distance: 194.1
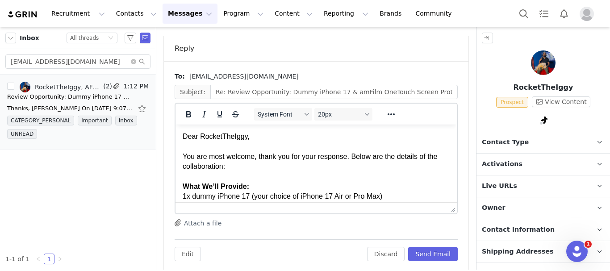
click at [305, 172] on div "You are most welcome, thank you for your response. Below are the details of the…" at bounding box center [316, 162] width 267 height 20
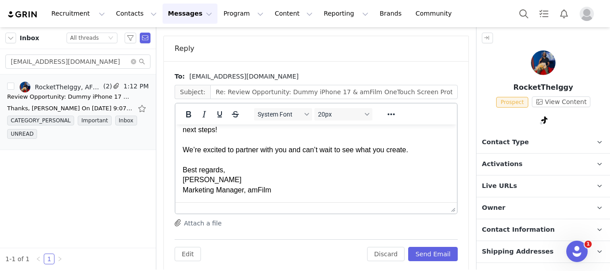
scroll to position [416, 0]
click at [435, 247] on button "Send Email" at bounding box center [433, 254] width 50 height 14
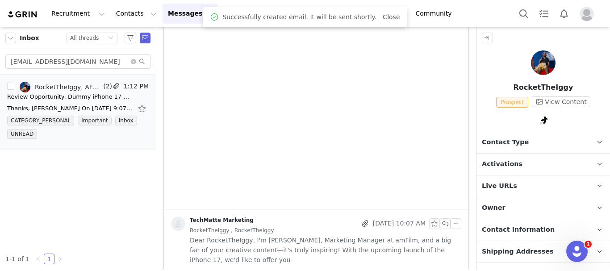
scroll to position [315, 0]
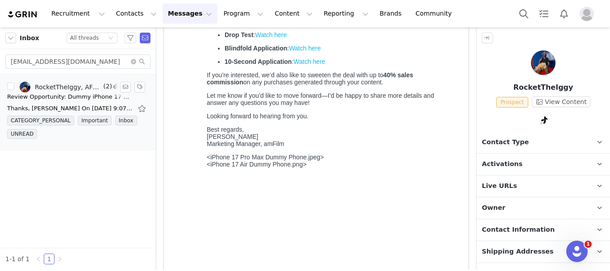
click at [87, 91] on link "RocketTheIggy, AFE Mail, TechMatte Marketing" at bounding box center [61, 87] width 82 height 11
click at [111, 103] on div "Thanks, [PERSON_NAME] On [DATE] 9:07 AM, TechMatte Marketing <[EMAIL_ADDRESS][D…" at bounding box center [78, 108] width 142 height 14
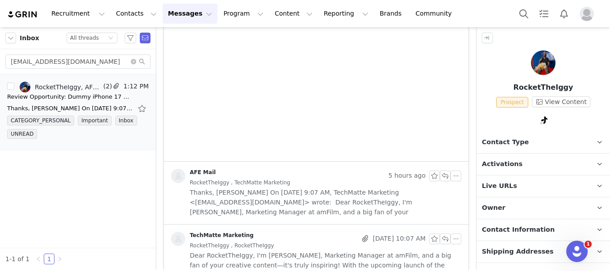
scroll to position [358, 0]
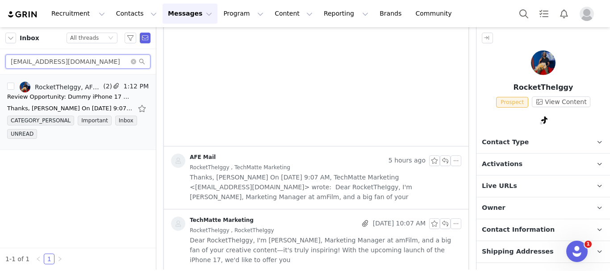
drag, startPoint x: 90, startPoint y: 59, endPoint x: 0, endPoint y: 51, distance: 90.6
click at [0, 51] on div "[EMAIL_ADDRESS][DOMAIN_NAME]" at bounding box center [78, 61] width 156 height 25
paste input "[PERSON_NAME][EMAIL_ADDRESS][DOMAIN_NAME]"
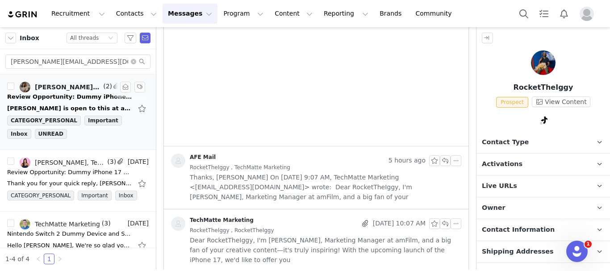
click at [85, 106] on div "[PERSON_NAME] is open to this at a flat fee - let me know if that works for you…" at bounding box center [69, 108] width 125 height 9
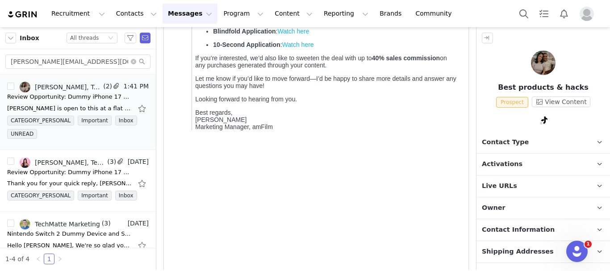
scroll to position [483, 0]
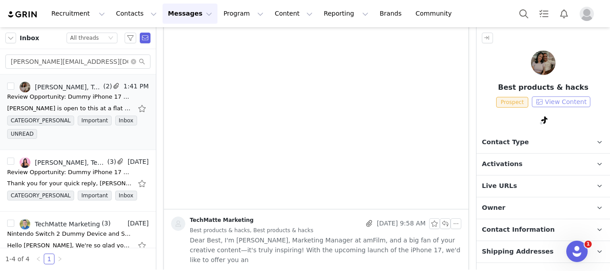
click at [560, 99] on button "View Content" at bounding box center [561, 102] width 59 height 11
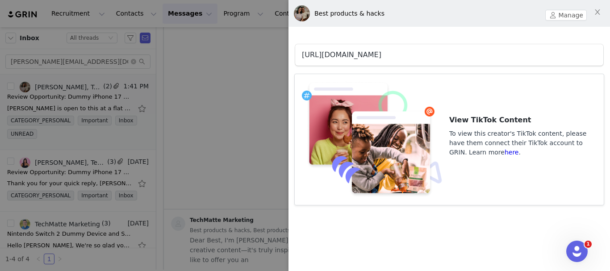
click at [382, 52] on link "[URL][DOMAIN_NAME]" at bounding box center [342, 54] width 80 height 8
click at [184, 113] on div at bounding box center [305, 135] width 610 height 271
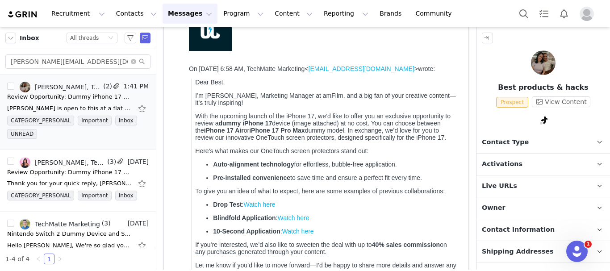
scroll to position [81, 0]
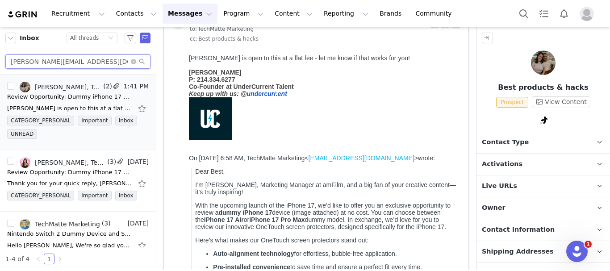
click at [71, 59] on input "[PERSON_NAME][EMAIL_ADDRESS][DOMAIN_NAME]" at bounding box center [77, 62] width 145 height 14
paste input "[EMAIL_ADDRESS][DOMAIN_NAME]"
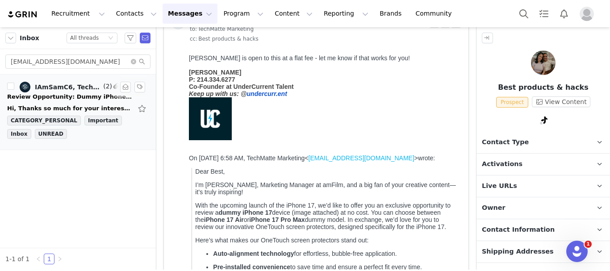
click at [87, 106] on div "Hi, Thanks so much for your interest. We'd love to explore a collaboration and …" at bounding box center [69, 108] width 125 height 9
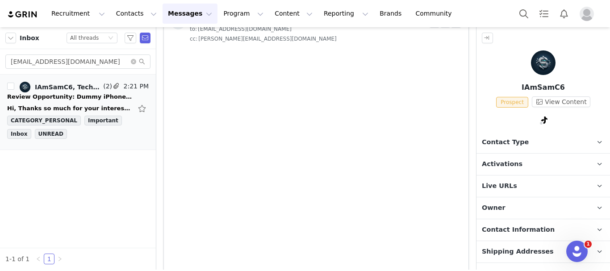
scroll to position [0, 0]
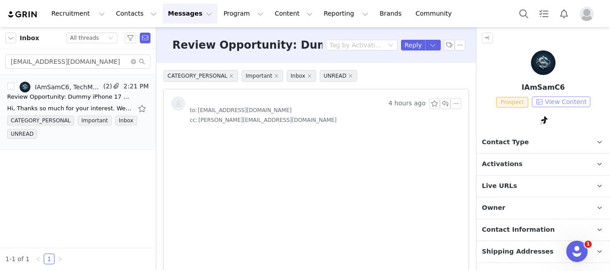
click at [572, 100] on button "View Content" at bounding box center [561, 102] width 59 height 11
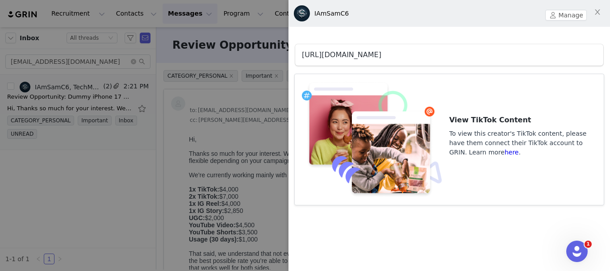
click at [382, 54] on link "[URL][DOMAIN_NAME]" at bounding box center [342, 54] width 80 height 8
click at [146, 180] on div at bounding box center [305, 135] width 610 height 271
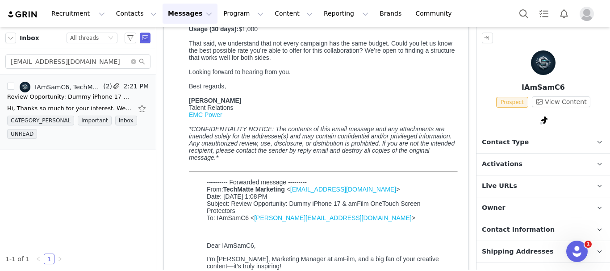
scroll to position [223, 0]
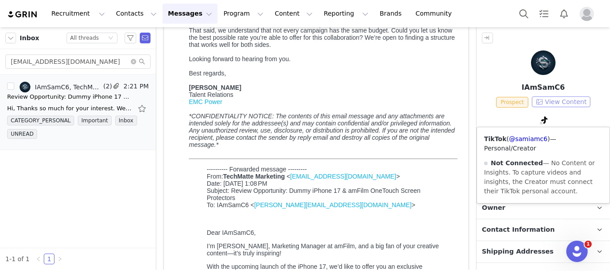
click at [567, 105] on button "View Content" at bounding box center [561, 102] width 59 height 11
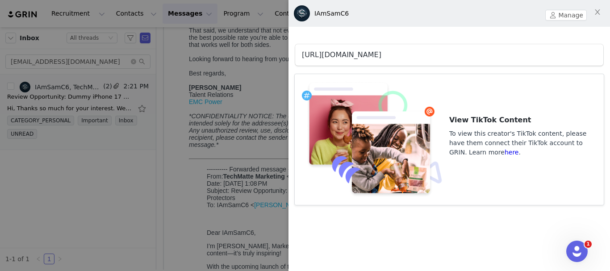
click at [382, 55] on link "[URL][DOMAIN_NAME]" at bounding box center [342, 54] width 80 height 8
click at [171, 125] on div at bounding box center [305, 135] width 610 height 271
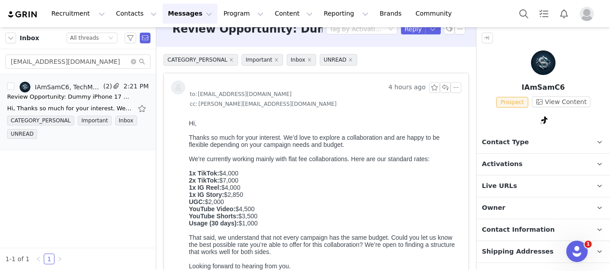
scroll to position [0, 0]
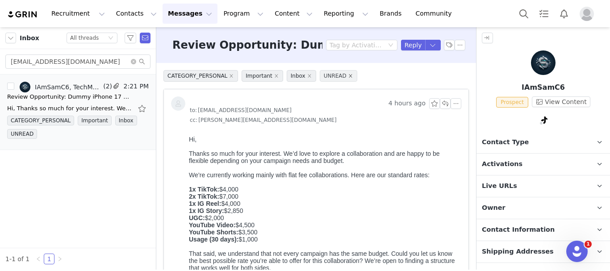
click at [349, 77] on icon "icon: close" at bounding box center [351, 76] width 4 height 4
click at [307, 76] on icon "icon: close" at bounding box center [309, 76] width 4 height 4
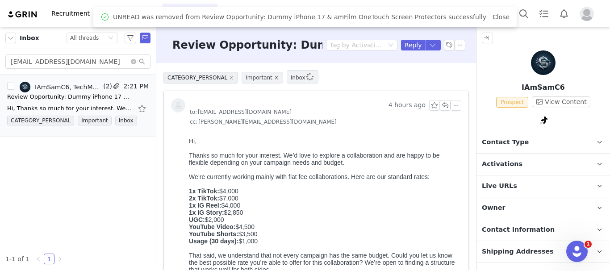
click at [274, 77] on icon "icon: close" at bounding box center [276, 78] width 4 height 4
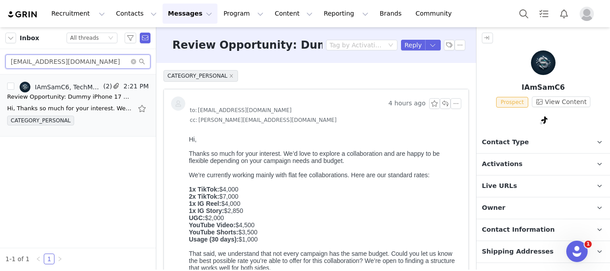
drag, startPoint x: 77, startPoint y: 64, endPoint x: 1, endPoint y: 62, distance: 76.0
click at [1, 62] on div "[EMAIL_ADDRESS][DOMAIN_NAME]" at bounding box center [78, 61] width 156 height 25
paste input "[EMAIL_ADDRESS][DOMAIN_NAME]"
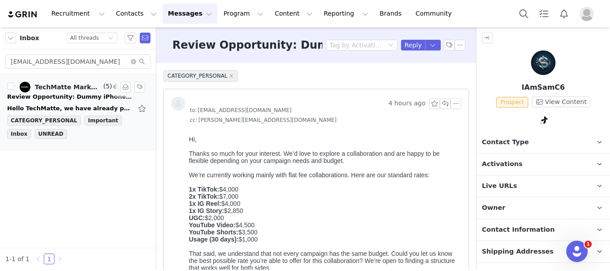
click at [97, 89] on div "TechMatte Marketing, Enoylity Technology" at bounding box center [68, 87] width 67 height 7
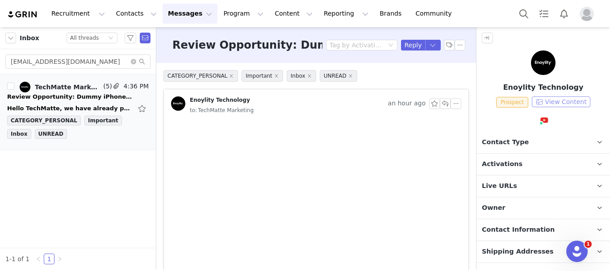
click at [564, 103] on button "View Content" at bounding box center [561, 102] width 59 height 11
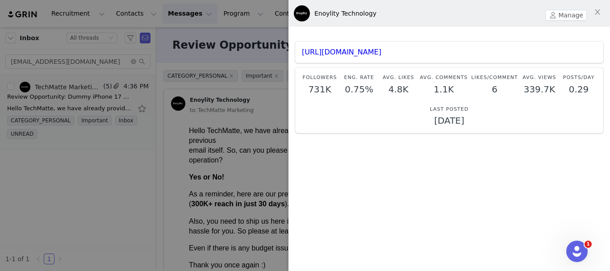
scroll to position [3, 0]
click at [382, 50] on link "[URL][DOMAIN_NAME]" at bounding box center [342, 51] width 80 height 8
click at [116, 163] on div at bounding box center [305, 135] width 610 height 271
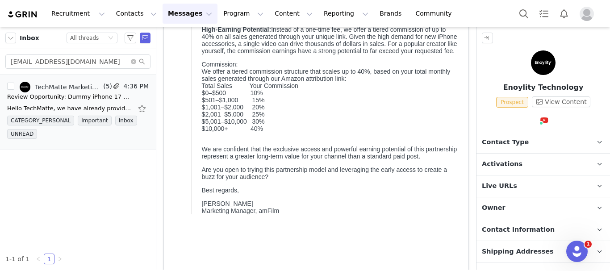
scroll to position [760, 0]
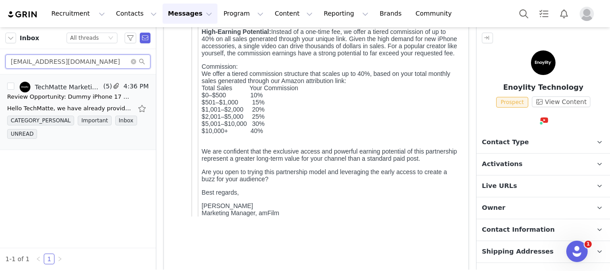
drag, startPoint x: 78, startPoint y: 67, endPoint x: 0, endPoint y: 67, distance: 77.3
click at [0, 67] on div "[EMAIL_ADDRESS][DOMAIN_NAME]" at bounding box center [78, 61] width 156 height 25
paste input "[EMAIL_ADDRESS]"
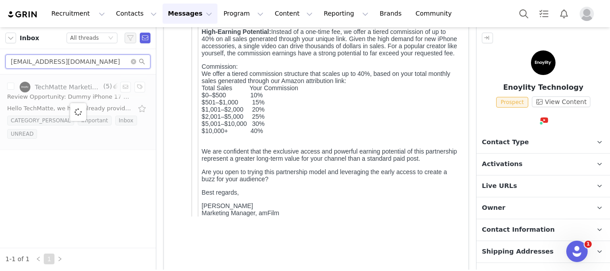
type input "[EMAIL_ADDRESS][DOMAIN_NAME]"
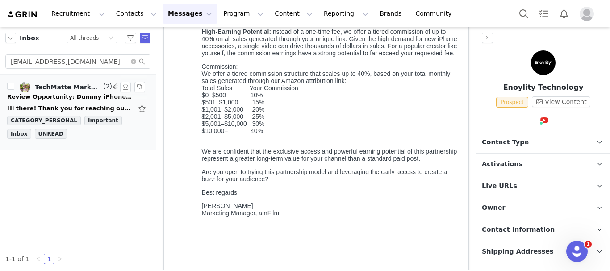
click at [60, 109] on div "Hi there! Thank you for reaching out to me. I'd love to collaborate with you! W…" at bounding box center [69, 108] width 125 height 9
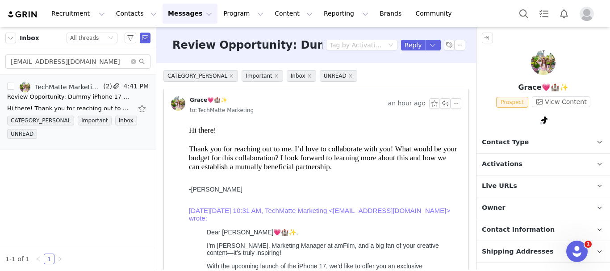
scroll to position [0, 0]
click at [567, 99] on button "View Content" at bounding box center [561, 102] width 59 height 11
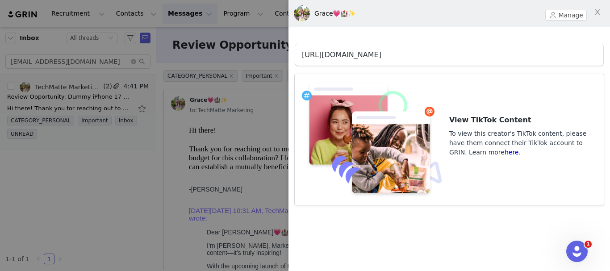
click at [366, 55] on link "[URL][DOMAIN_NAME]" at bounding box center [342, 54] width 80 height 8
click at [185, 172] on div at bounding box center [305, 135] width 610 height 271
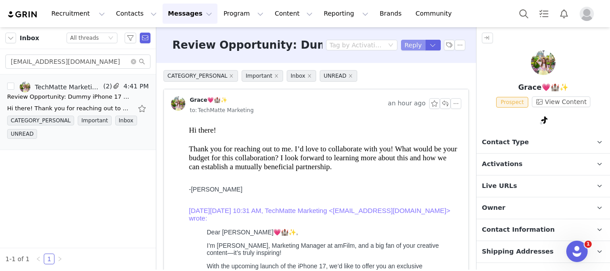
click at [409, 42] on button "Reply" at bounding box center [413, 45] width 25 height 11
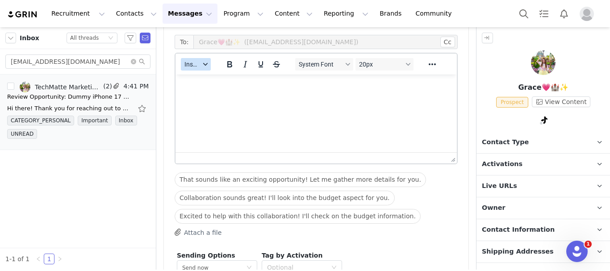
click at [195, 65] on span "Insert" at bounding box center [193, 64] width 16 height 7
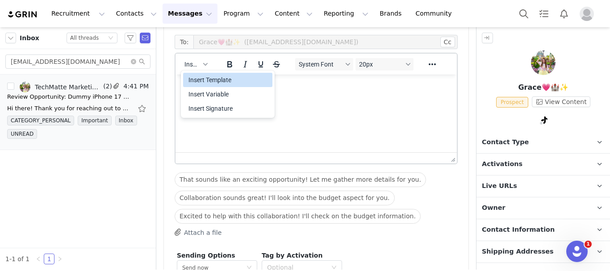
click at [203, 84] on div "Insert Template" at bounding box center [229, 80] width 80 height 11
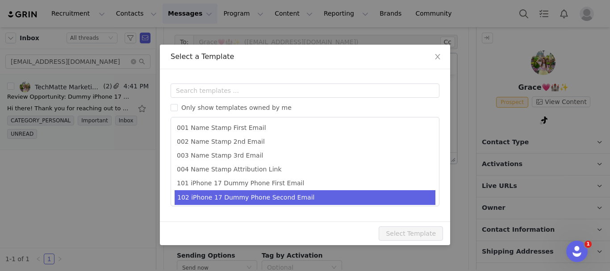
click at [247, 196] on li "102 iPhone 17 Dummy Phone Second Email" at bounding box center [305, 197] width 261 height 15
type input "Collaboration Details: Dummy iPhone 17 & amFilm OneTouch Screen Protectors"
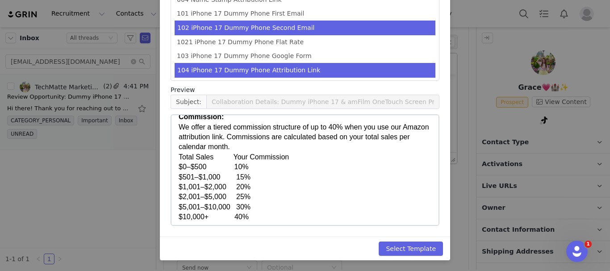
scroll to position [134, 0]
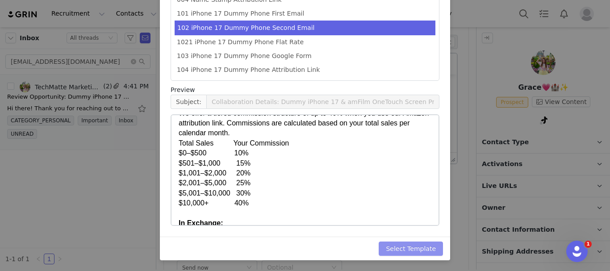
click at [415, 250] on button "Select Template" at bounding box center [411, 249] width 64 height 14
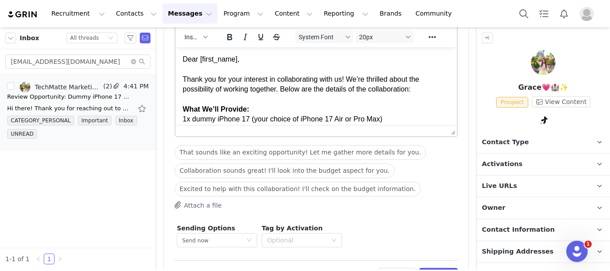
scroll to position [810, 0]
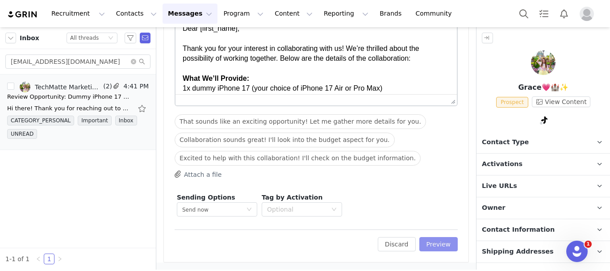
click at [434, 242] on button "Preview" at bounding box center [439, 244] width 39 height 14
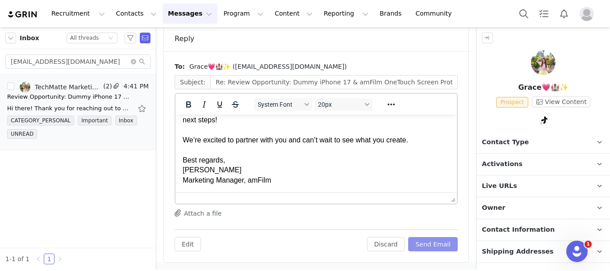
scroll to position [428, 0]
click at [439, 244] on button "Send Email" at bounding box center [433, 244] width 50 height 14
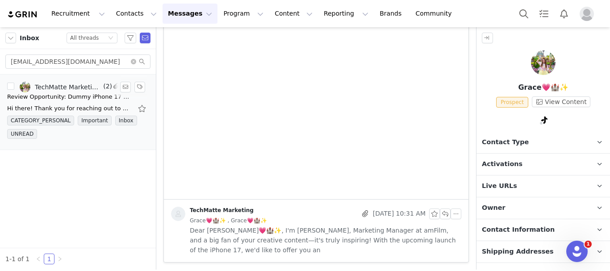
click at [61, 92] on link "TechMatte Marketing, [PERSON_NAME]💗🏰✨" at bounding box center [61, 87] width 82 height 11
click at [117, 97] on div "Review Opportunity: Dummy iPhone 17 & amFilm OneTouch Screen Protectors" at bounding box center [69, 96] width 125 height 9
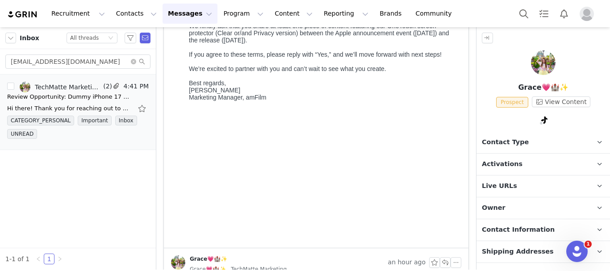
scroll to position [380, 0]
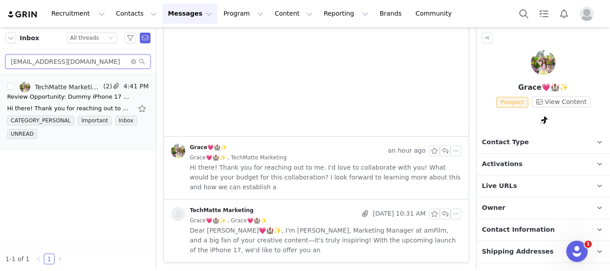
drag, startPoint x: 87, startPoint y: 64, endPoint x: 5, endPoint y: 57, distance: 82.5
click at [5, 57] on div "[EMAIL_ADDRESS][DOMAIN_NAME]" at bounding box center [78, 61] width 156 height 25
paste input "andru@ad-society"
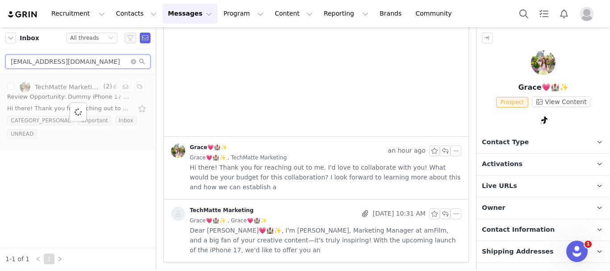
type input "[EMAIL_ADDRESS][DOMAIN_NAME]"
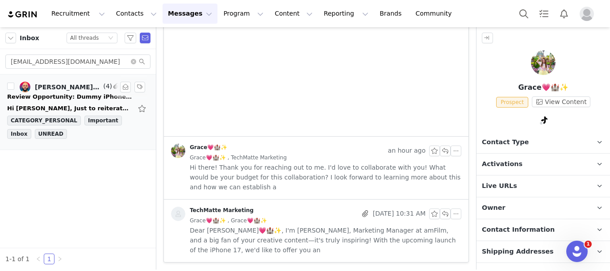
click at [57, 97] on div "Review Opportunity: Dummy iPhone 17 & amFilm OneTouch Screen Protectors" at bounding box center [69, 96] width 125 height 9
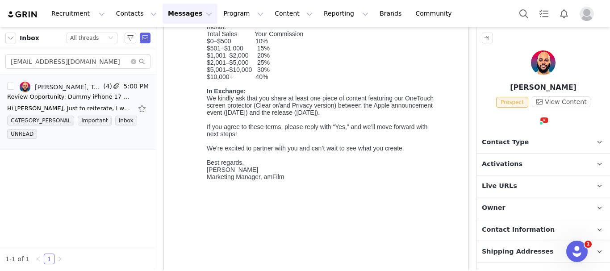
scroll to position [0, 0]
click at [577, 100] on button "View Content" at bounding box center [561, 102] width 59 height 11
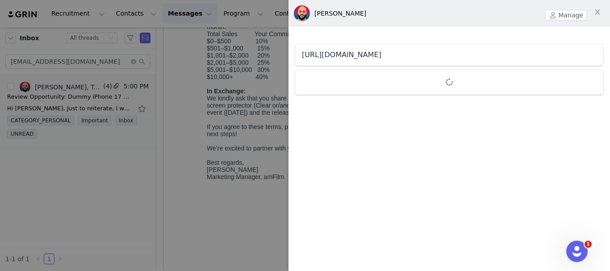
click at [368, 55] on link "[URL][DOMAIN_NAME]" at bounding box center [342, 54] width 80 height 8
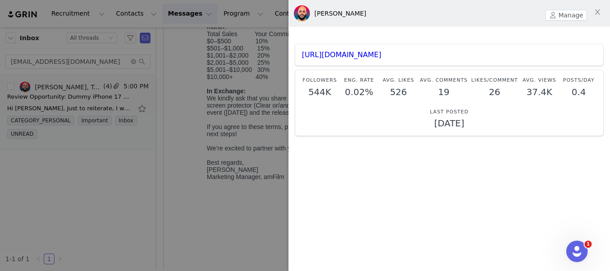
click at [102, 193] on div at bounding box center [305, 135] width 610 height 271
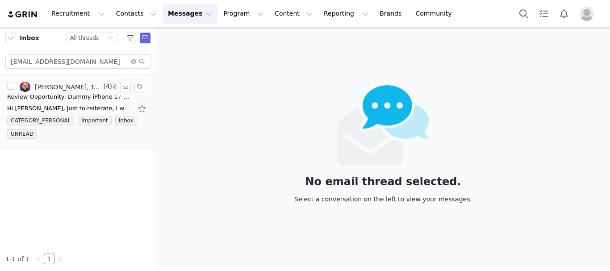
click at [86, 92] on link "[PERSON_NAME], TechMatte Marketing" at bounding box center [61, 87] width 82 height 11
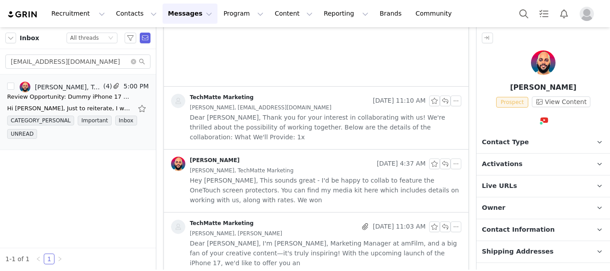
scroll to position [717, 0]
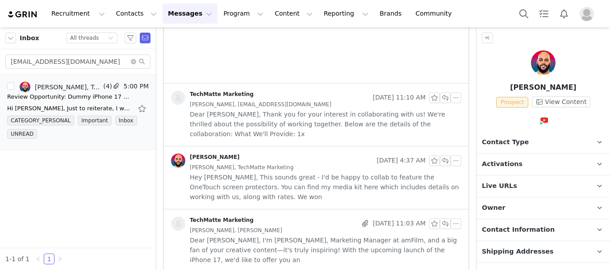
click at [338, 110] on span "Dear [PERSON_NAME], Thank you for your interest in collaborating with us! We're…" at bounding box center [326, 123] width 272 height 29
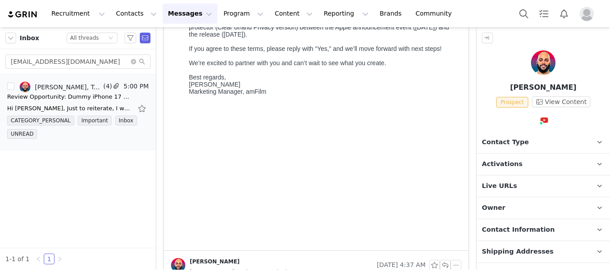
scroll to position [1089, 0]
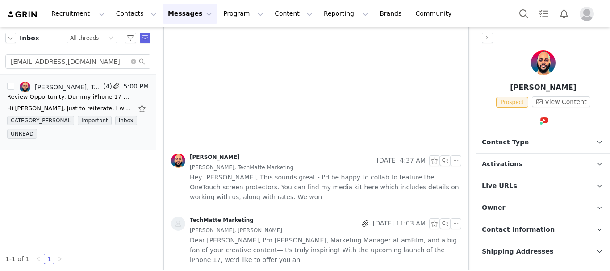
click at [324, 177] on span "Hey [PERSON_NAME], This sounds great - I'd be happy to collab to feature the On…" at bounding box center [326, 186] width 272 height 29
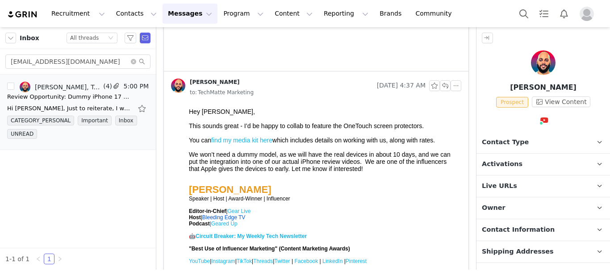
scroll to position [1268, 0]
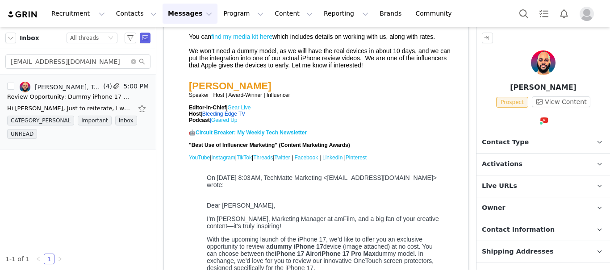
click at [273, 40] on link "find my media kit here" at bounding box center [241, 36] width 61 height 7
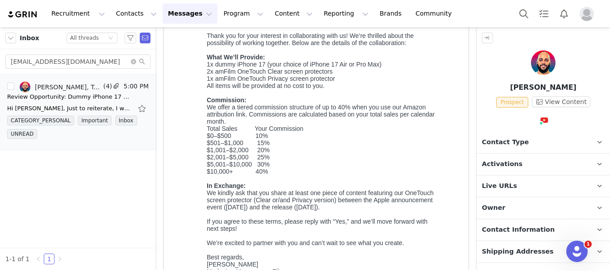
scroll to position [0, 0]
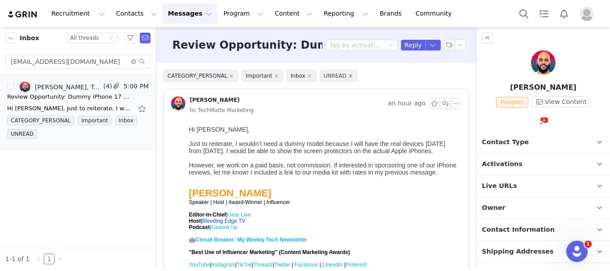
click at [349, 77] on icon "icon: close" at bounding box center [350, 75] width 3 height 3
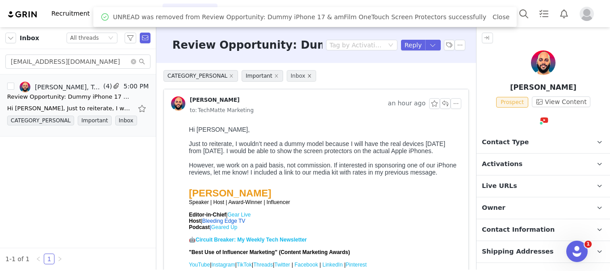
click at [308, 76] on icon "icon: close" at bounding box center [309, 75] width 3 height 3
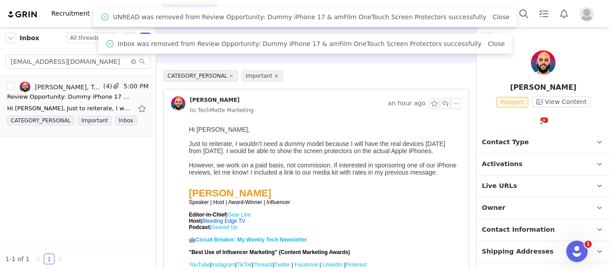
click at [275, 76] on icon "icon: close" at bounding box center [276, 75] width 3 height 3
